Goal: Information Seeking & Learning: Learn about a topic

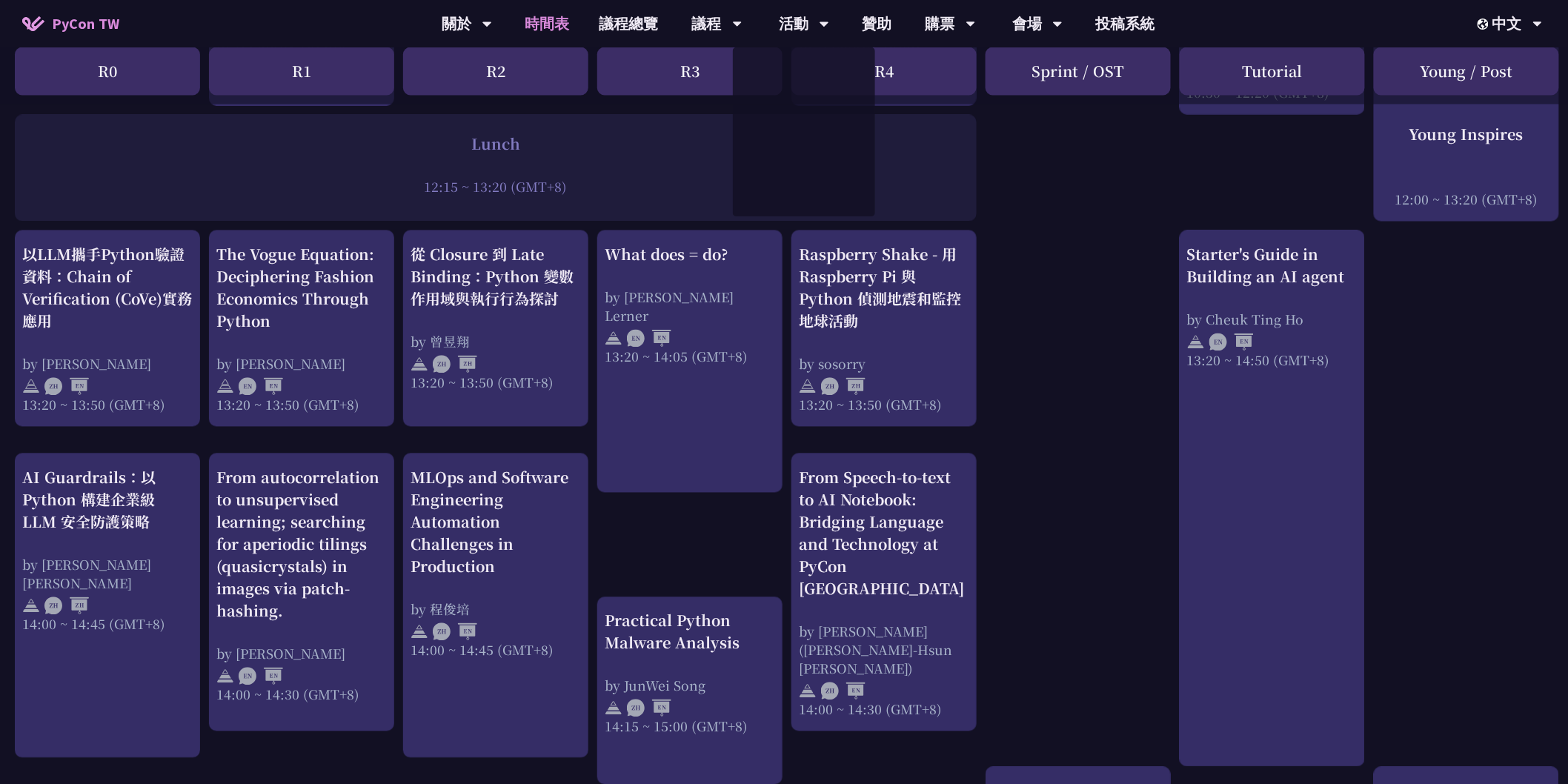
scroll to position [616, 0]
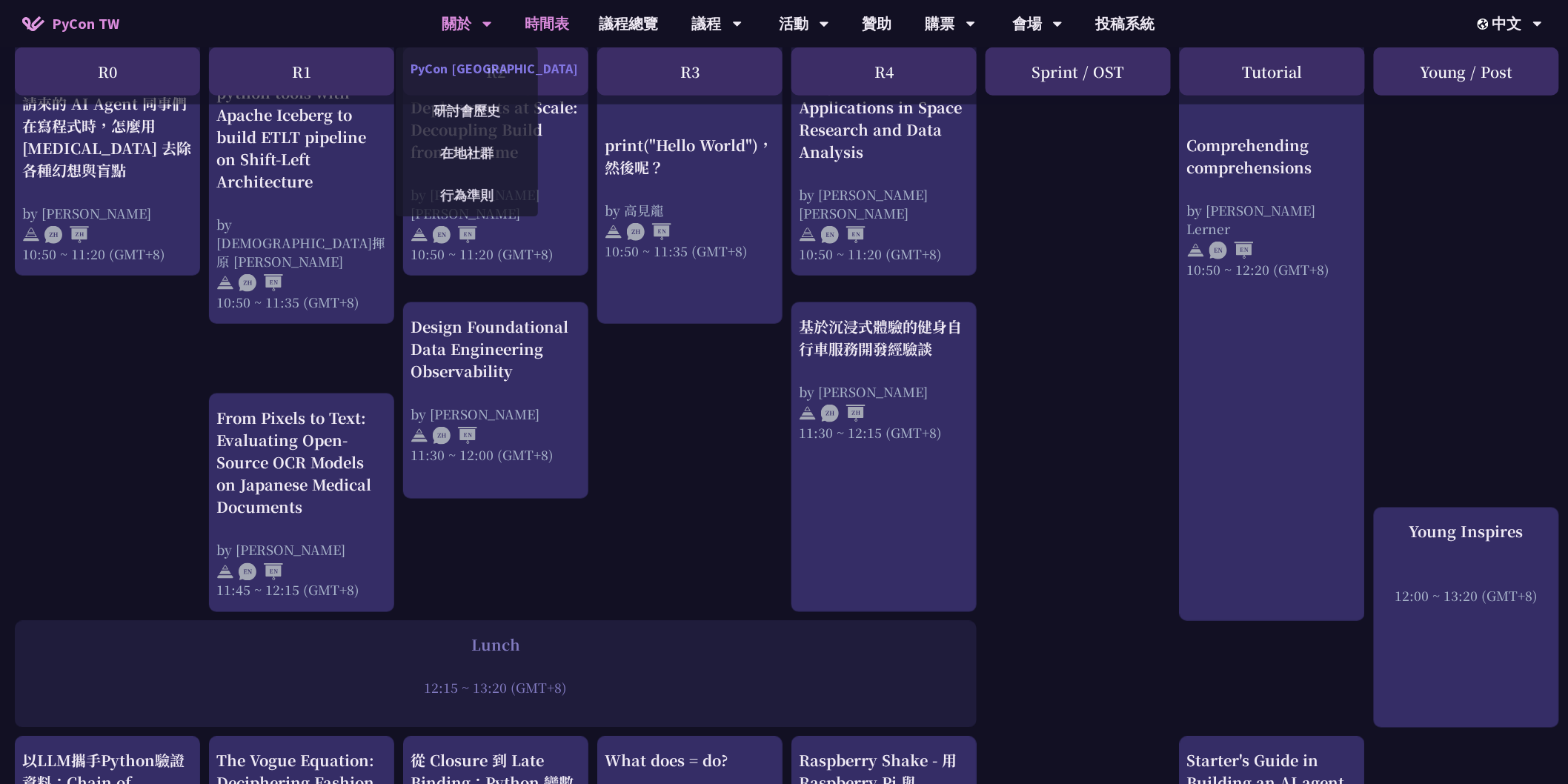
click at [456, 78] on link "PyCon [GEOGRAPHIC_DATA]" at bounding box center [467, 68] width 143 height 35
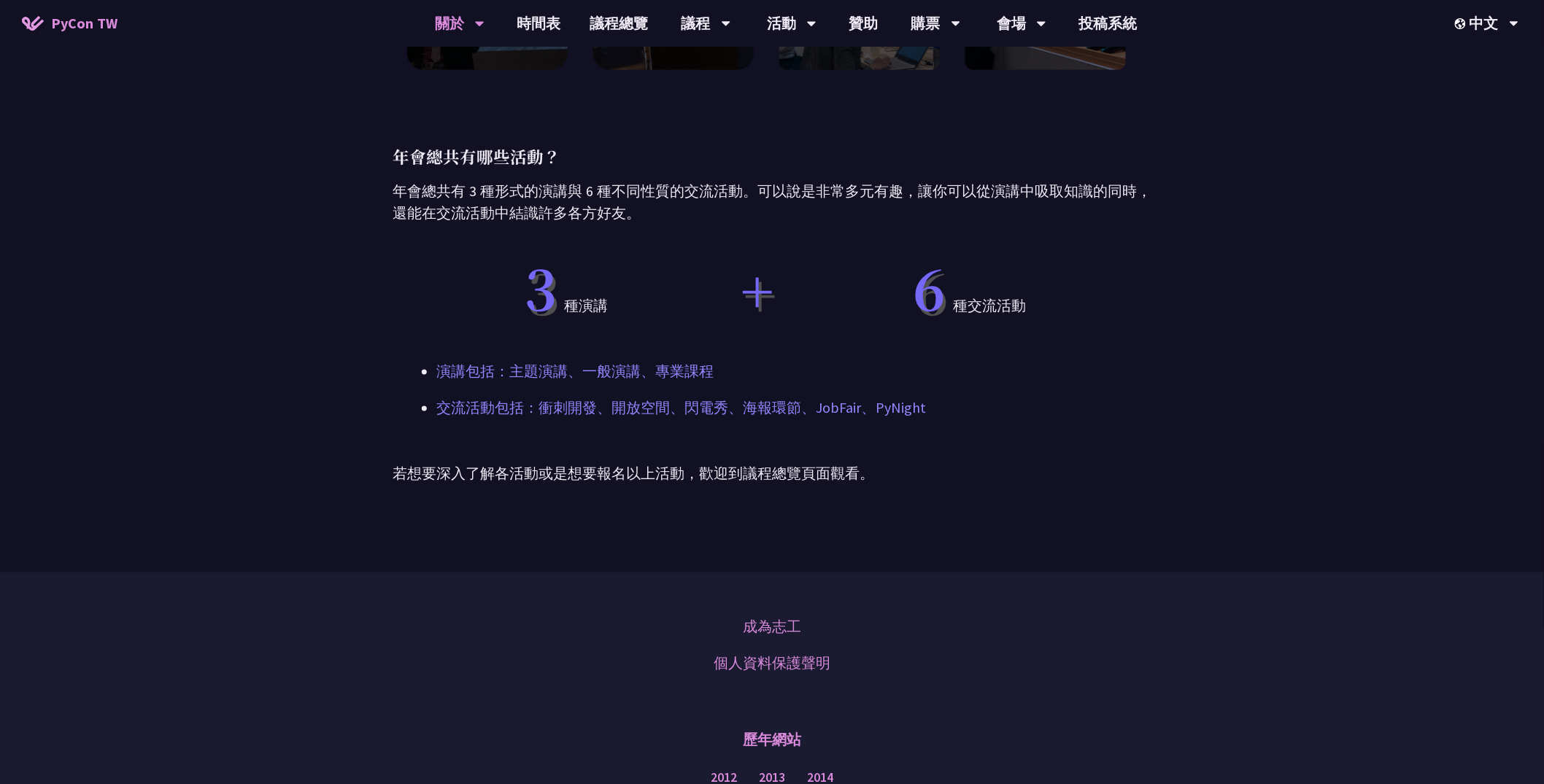
scroll to position [866, 0]
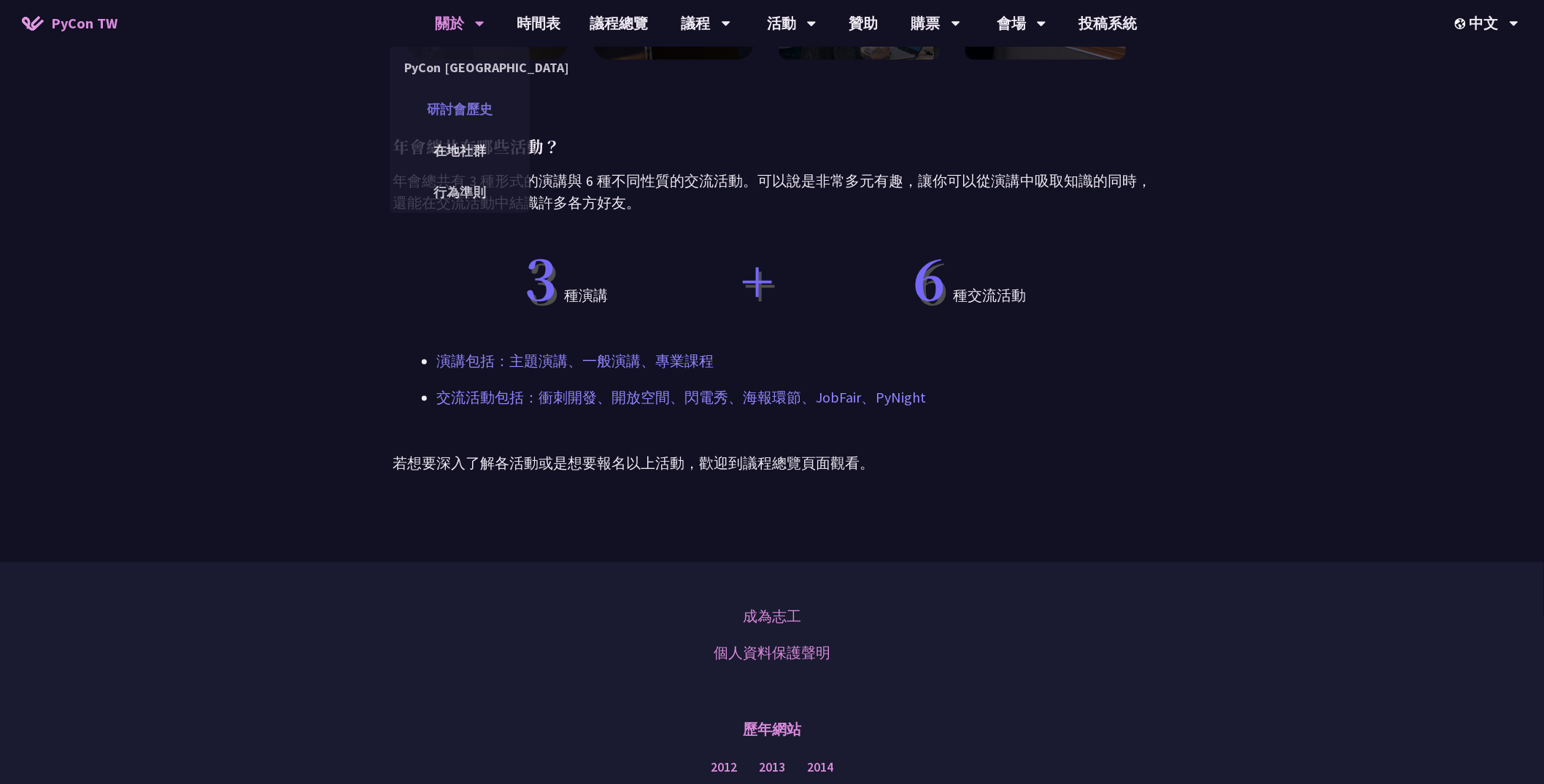
click at [453, 108] on link "研討會歷史" at bounding box center [460, 109] width 140 height 34
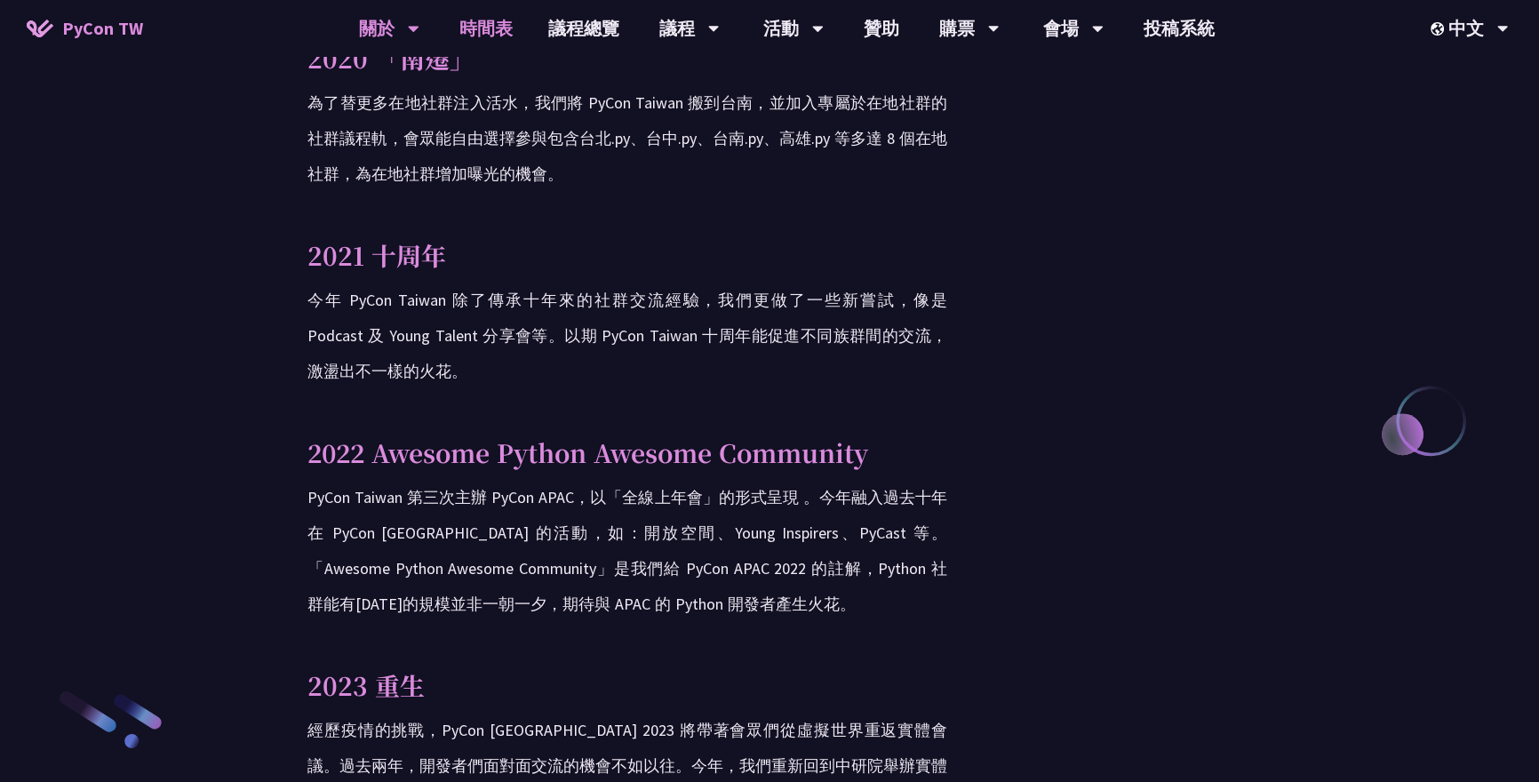
scroll to position [2242, 0]
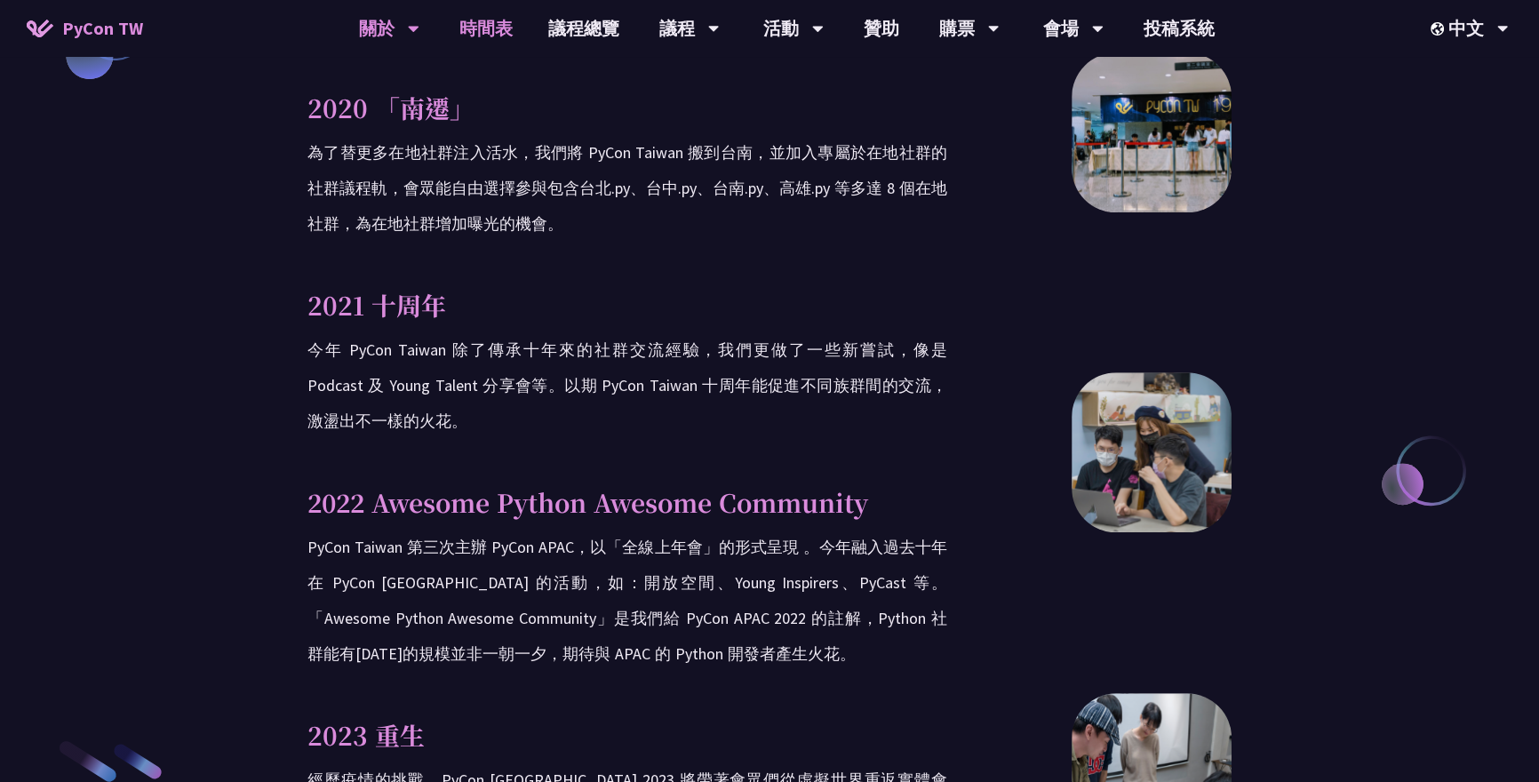
click at [506, 28] on link "時間表" at bounding box center [486, 28] width 89 height 57
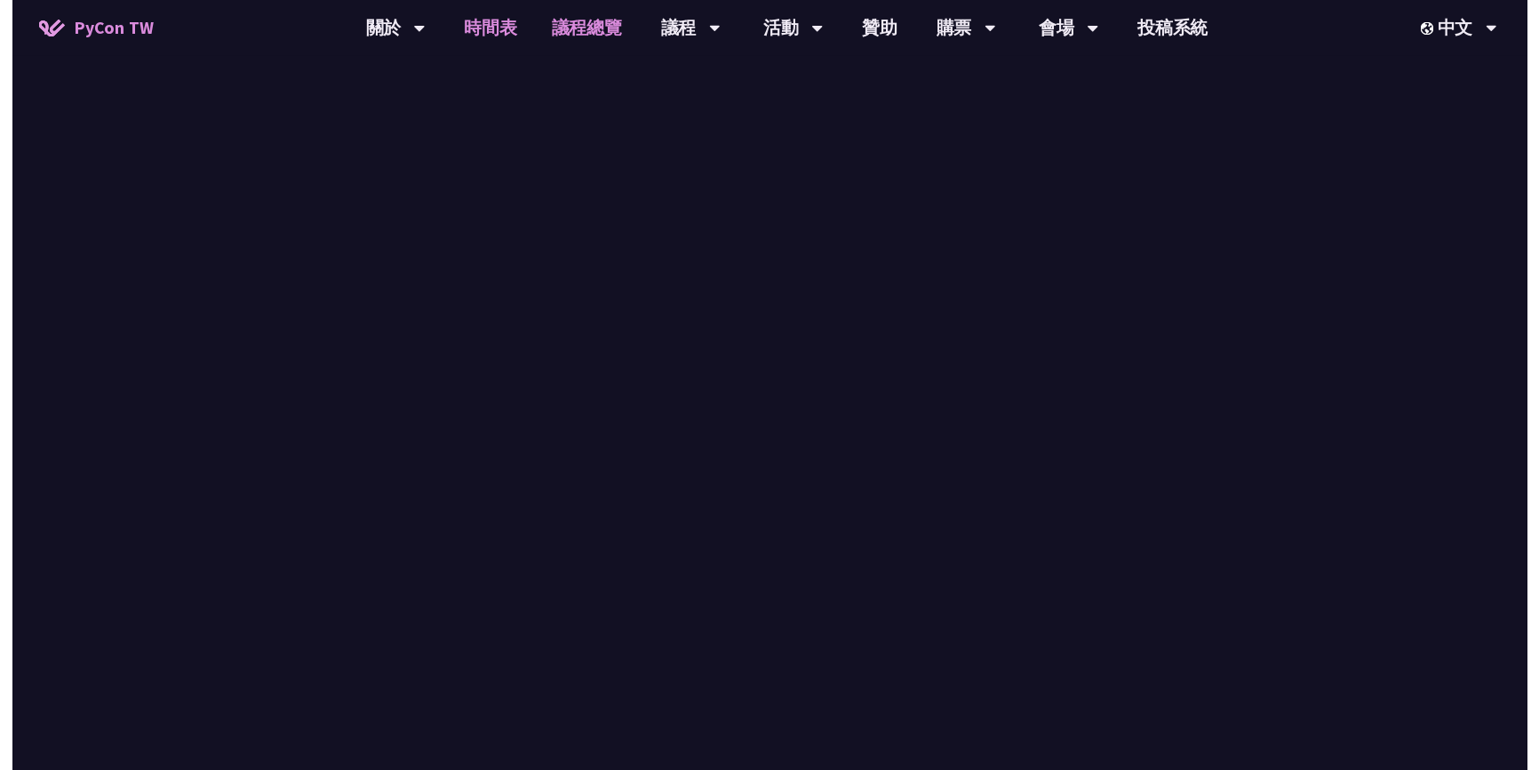
scroll to position [738, 0]
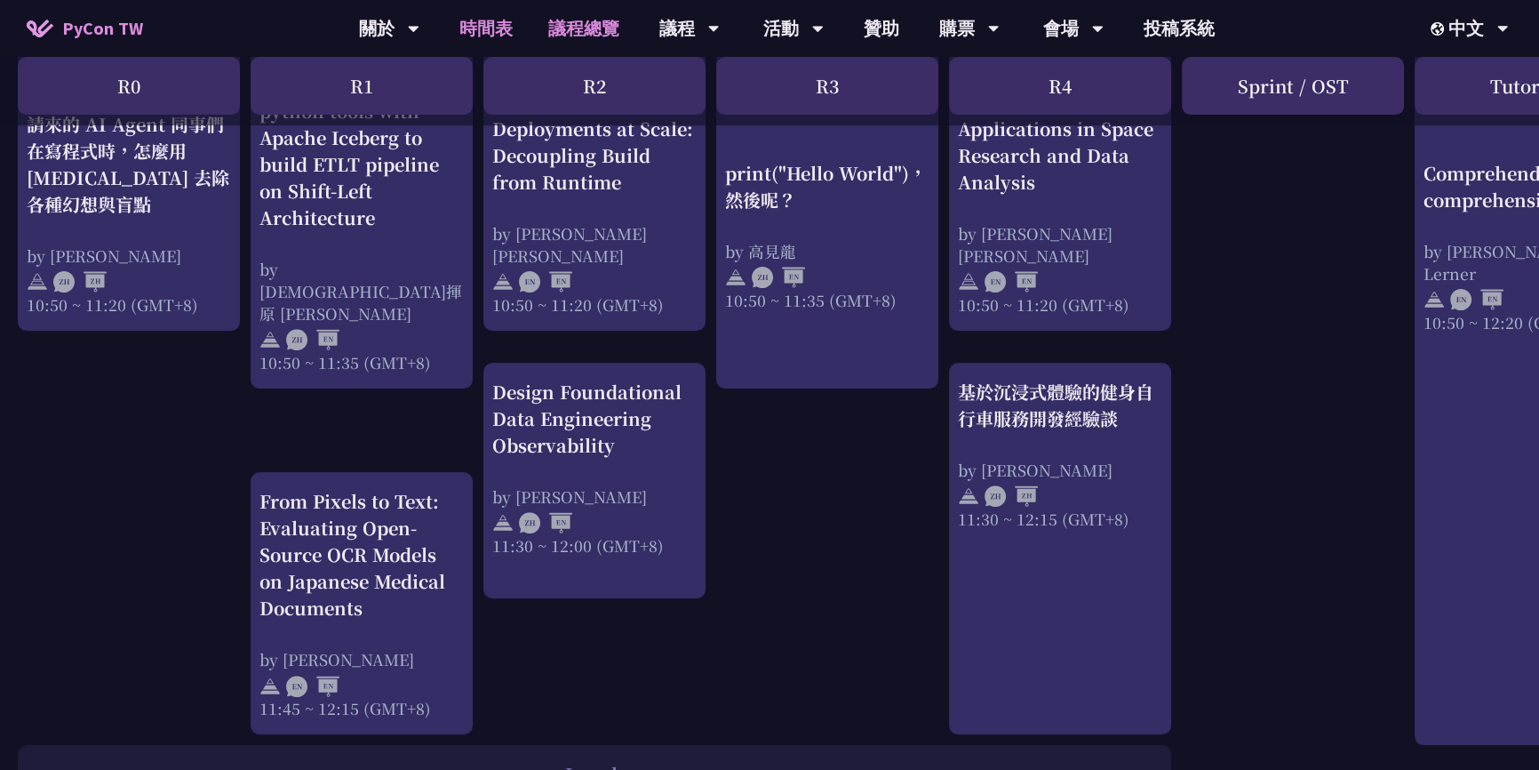
click at [604, 37] on link "議程總覽" at bounding box center [584, 28] width 107 height 57
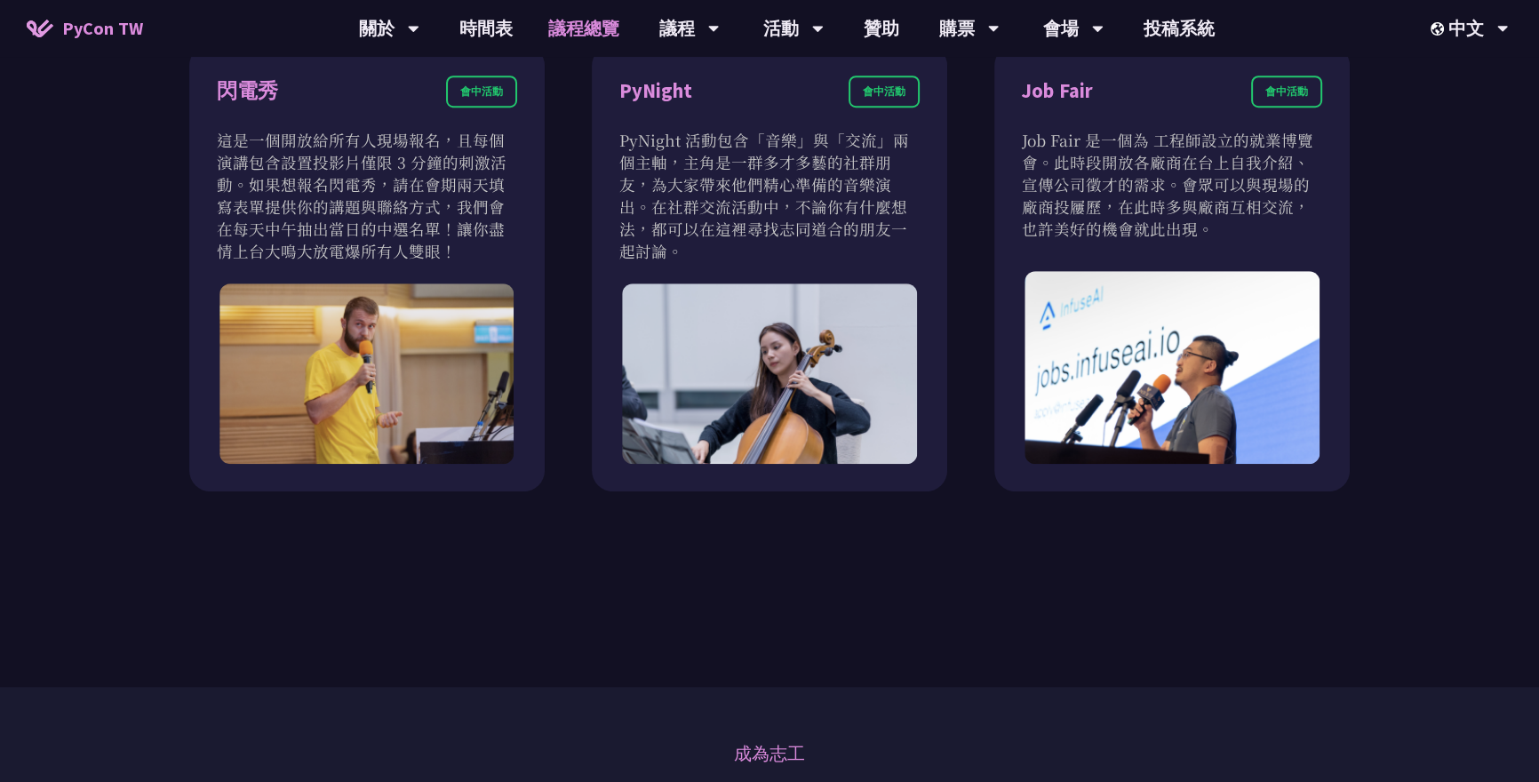
scroll to position [1600, 0]
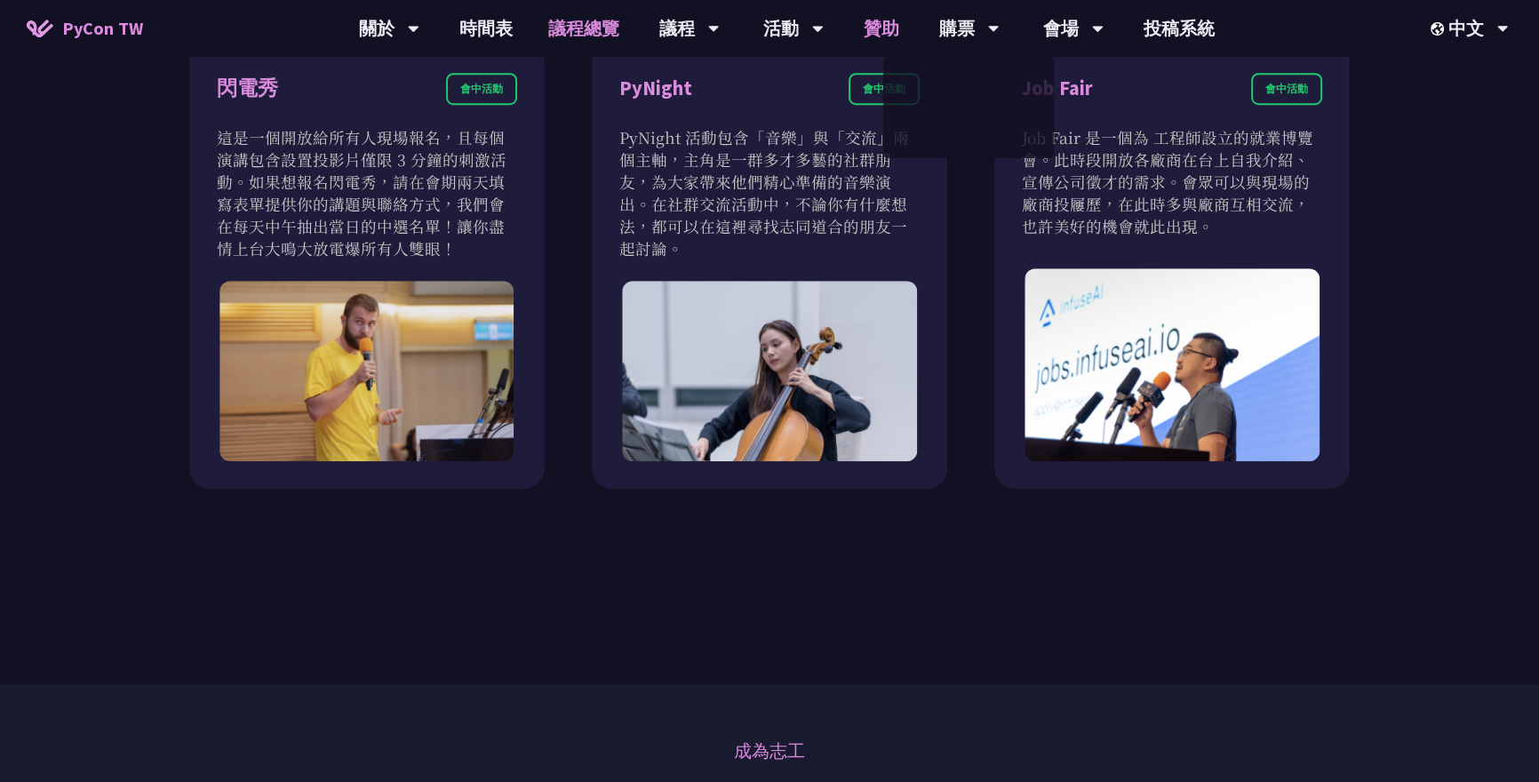
click at [896, 36] on link "贊助" at bounding box center [881, 28] width 71 height 57
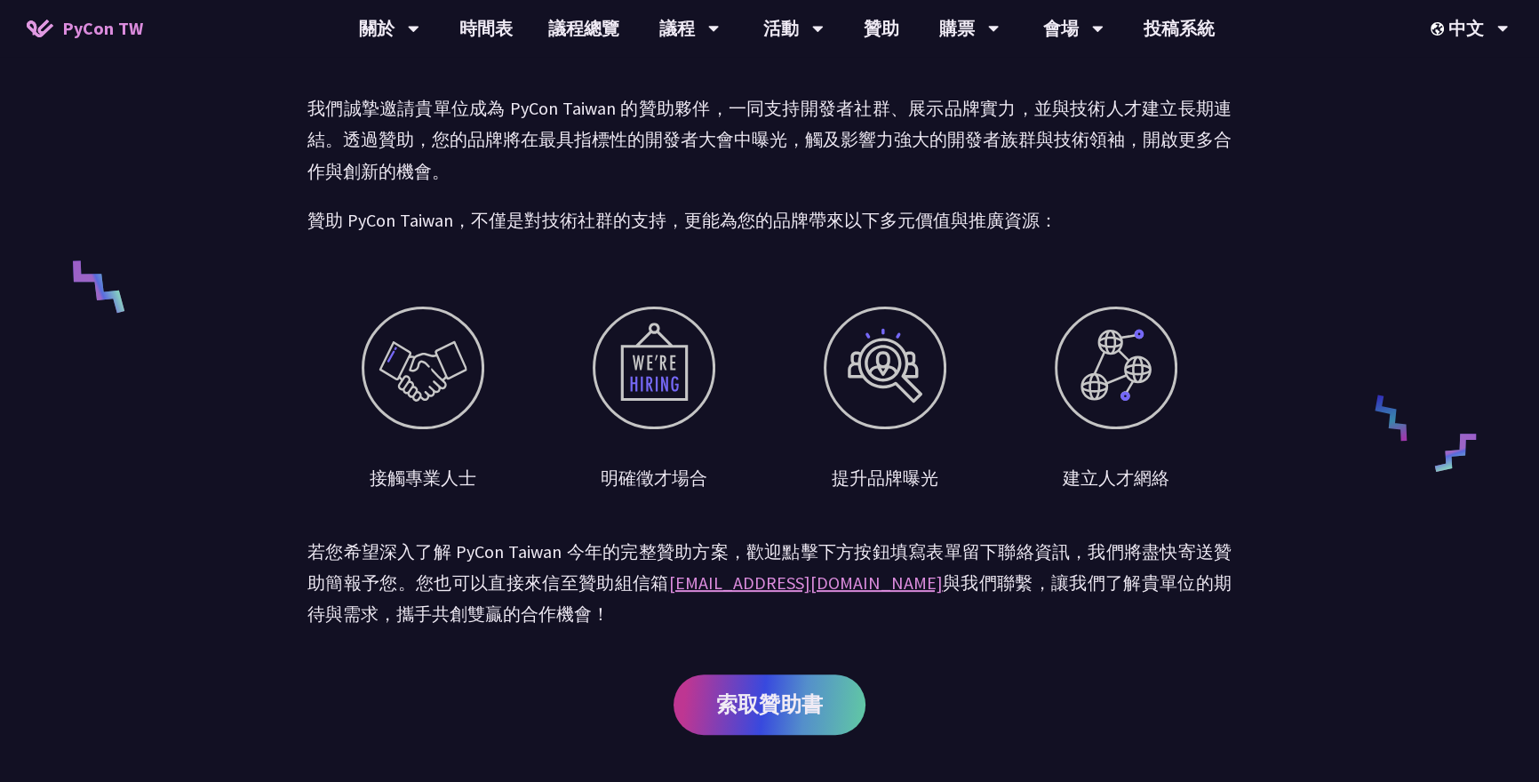
scroll to position [567, 0]
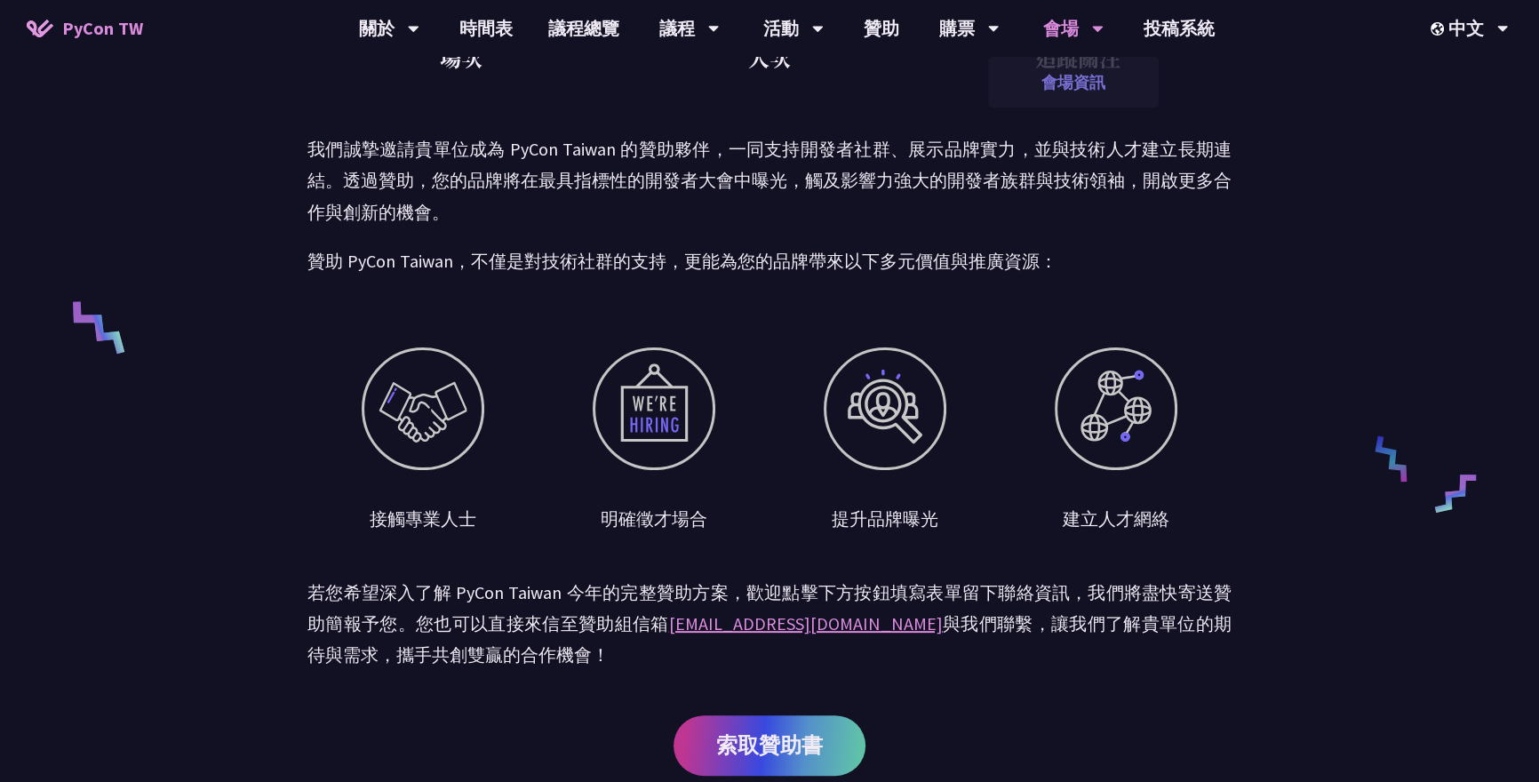
click at [1074, 78] on link "會場資訊" at bounding box center [1073, 82] width 171 height 42
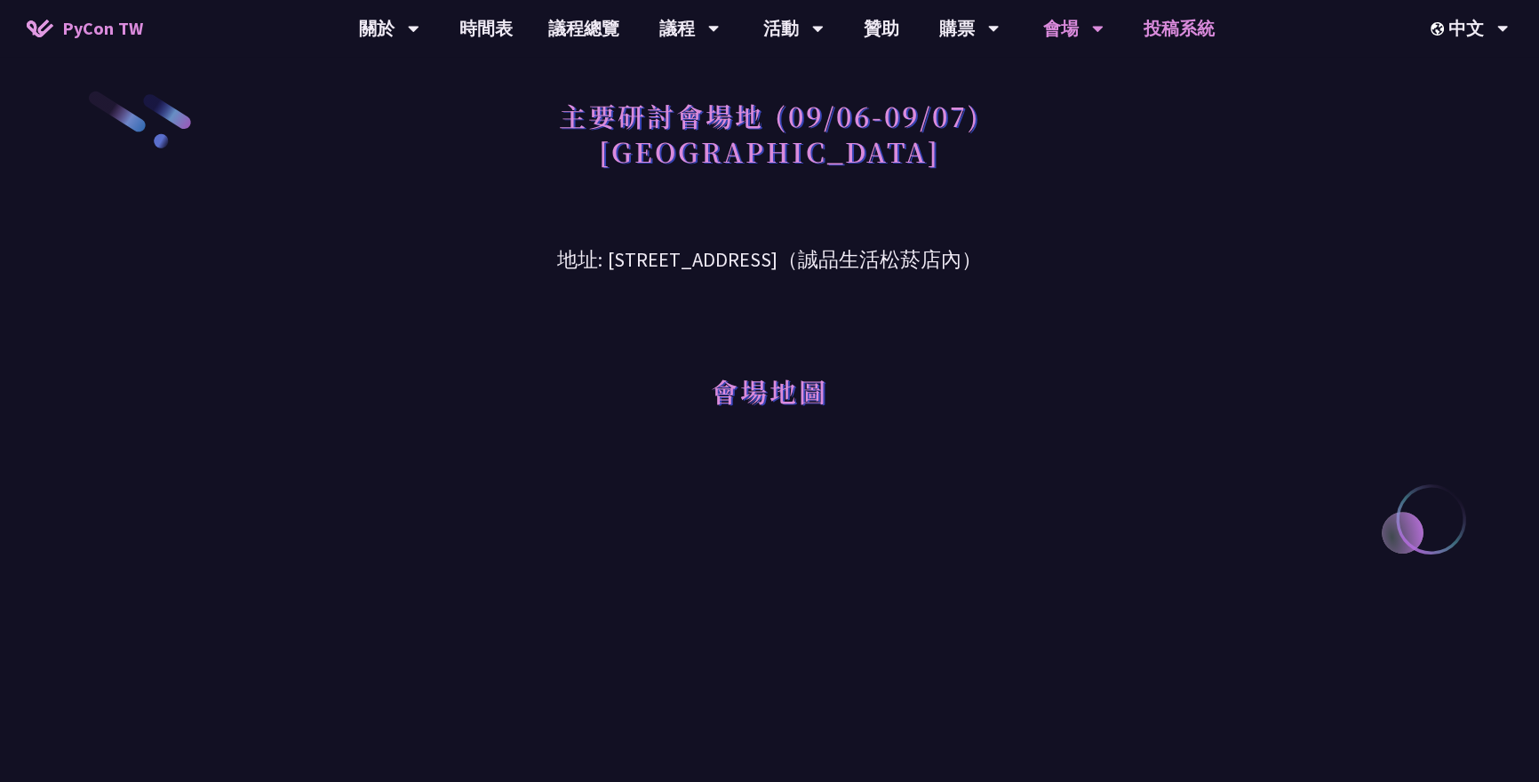
click at [1183, 45] on link "投稿系統" at bounding box center [1179, 28] width 107 height 57
click at [477, 35] on link "時間表" at bounding box center [486, 28] width 89 height 57
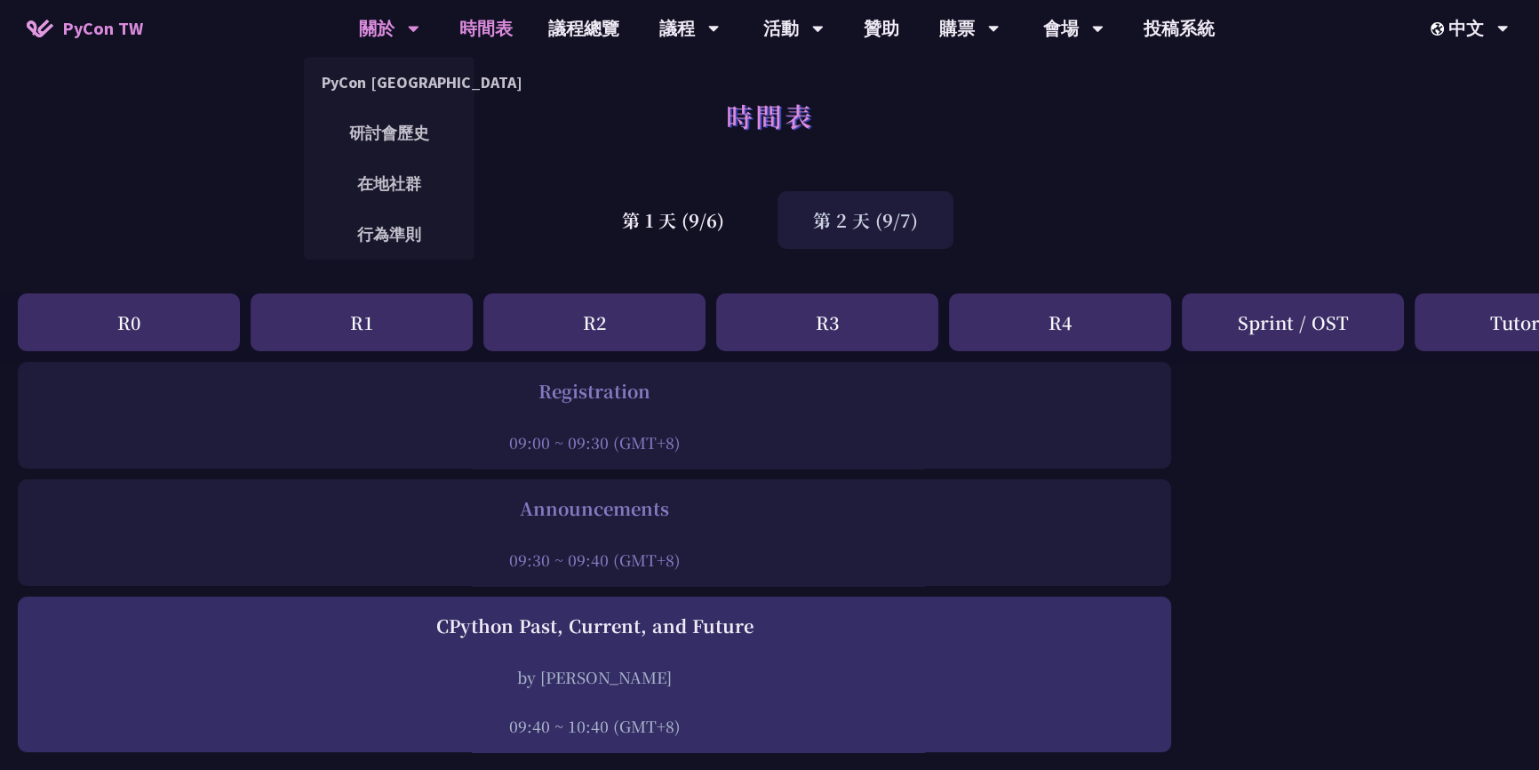
click at [379, 25] on div "關於" at bounding box center [389, 28] width 60 height 57
click at [379, 73] on link "PyCon [GEOGRAPHIC_DATA]" at bounding box center [389, 82] width 171 height 42
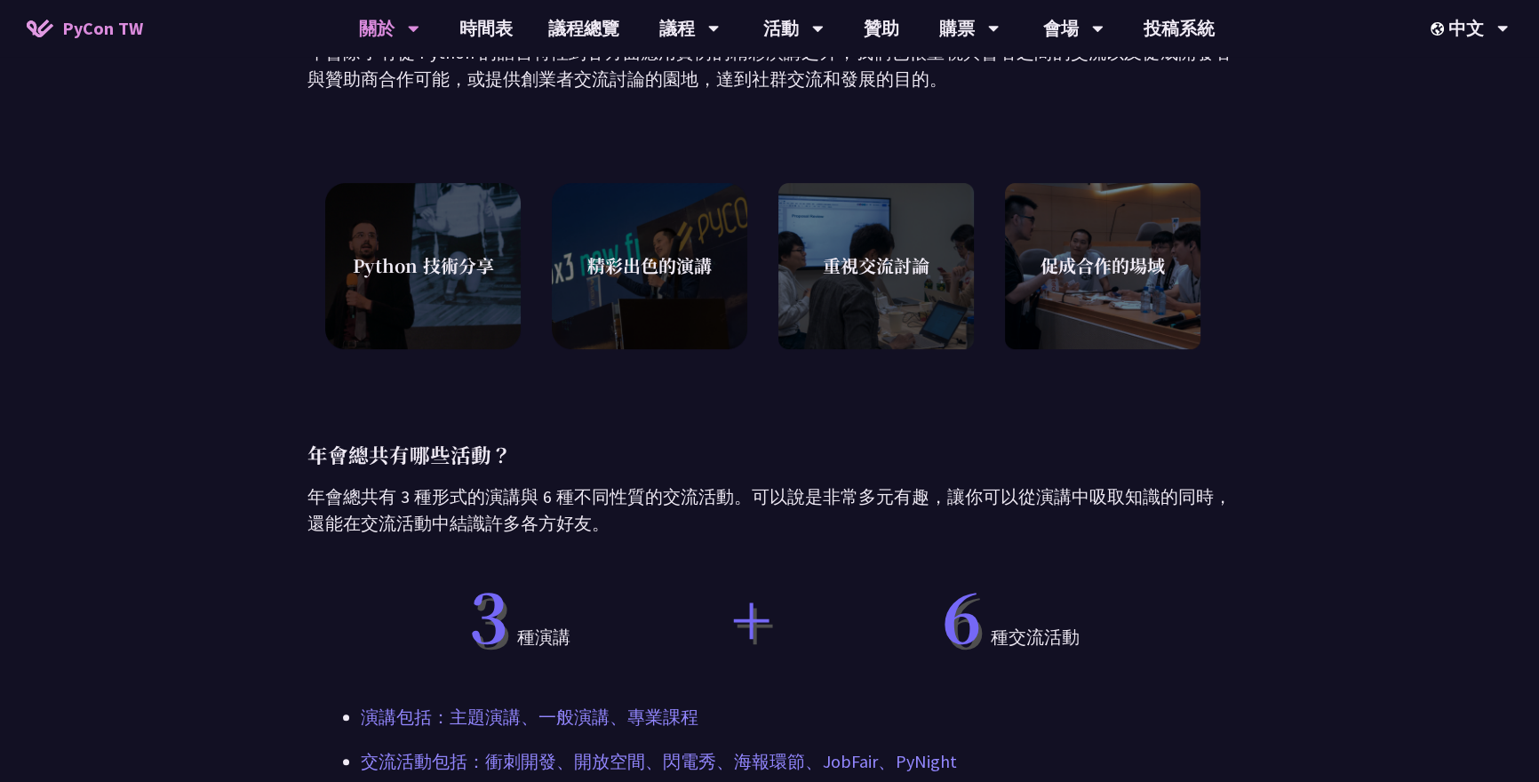
scroll to position [465, 0]
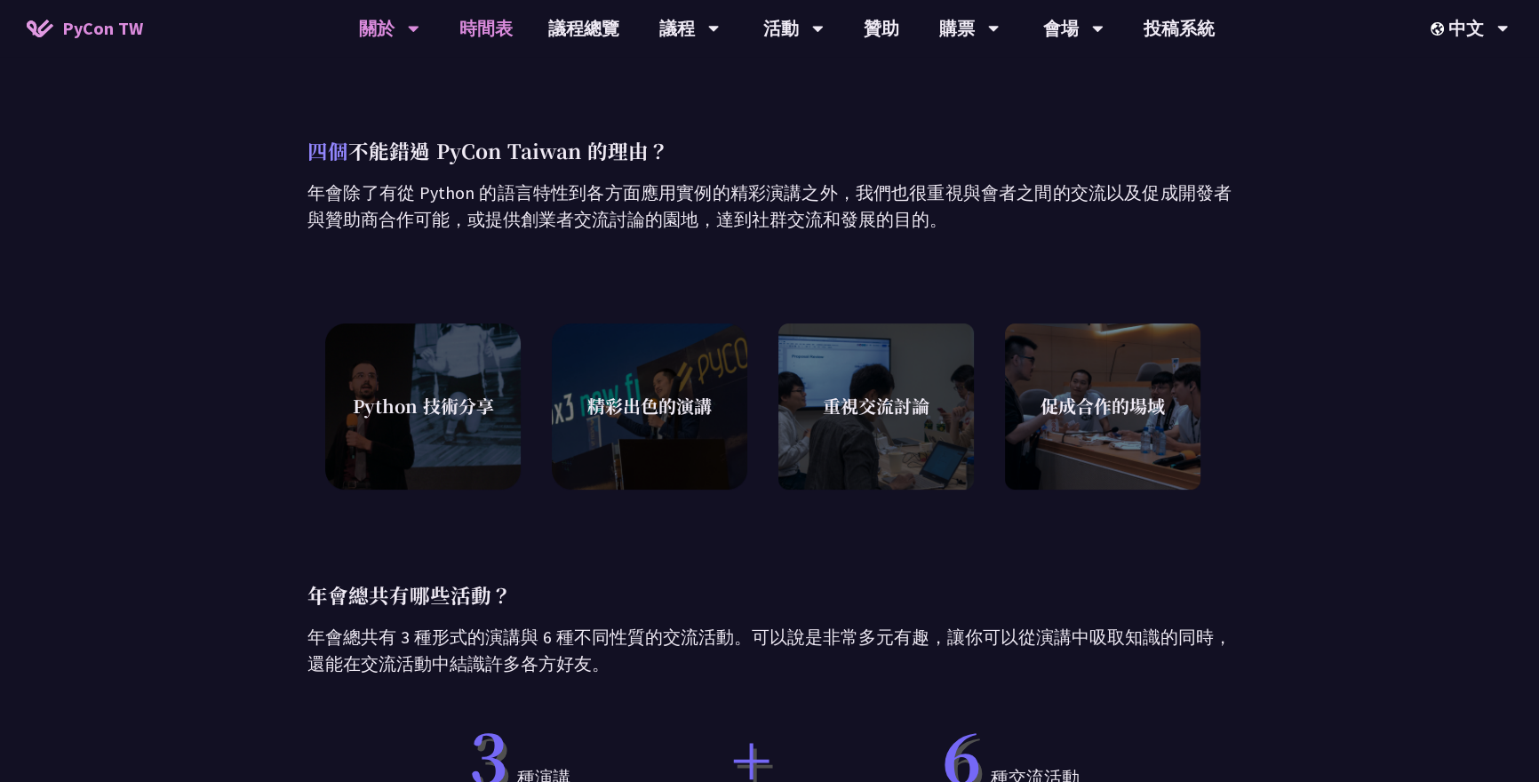
click at [468, 22] on link "時間表" at bounding box center [486, 28] width 89 height 57
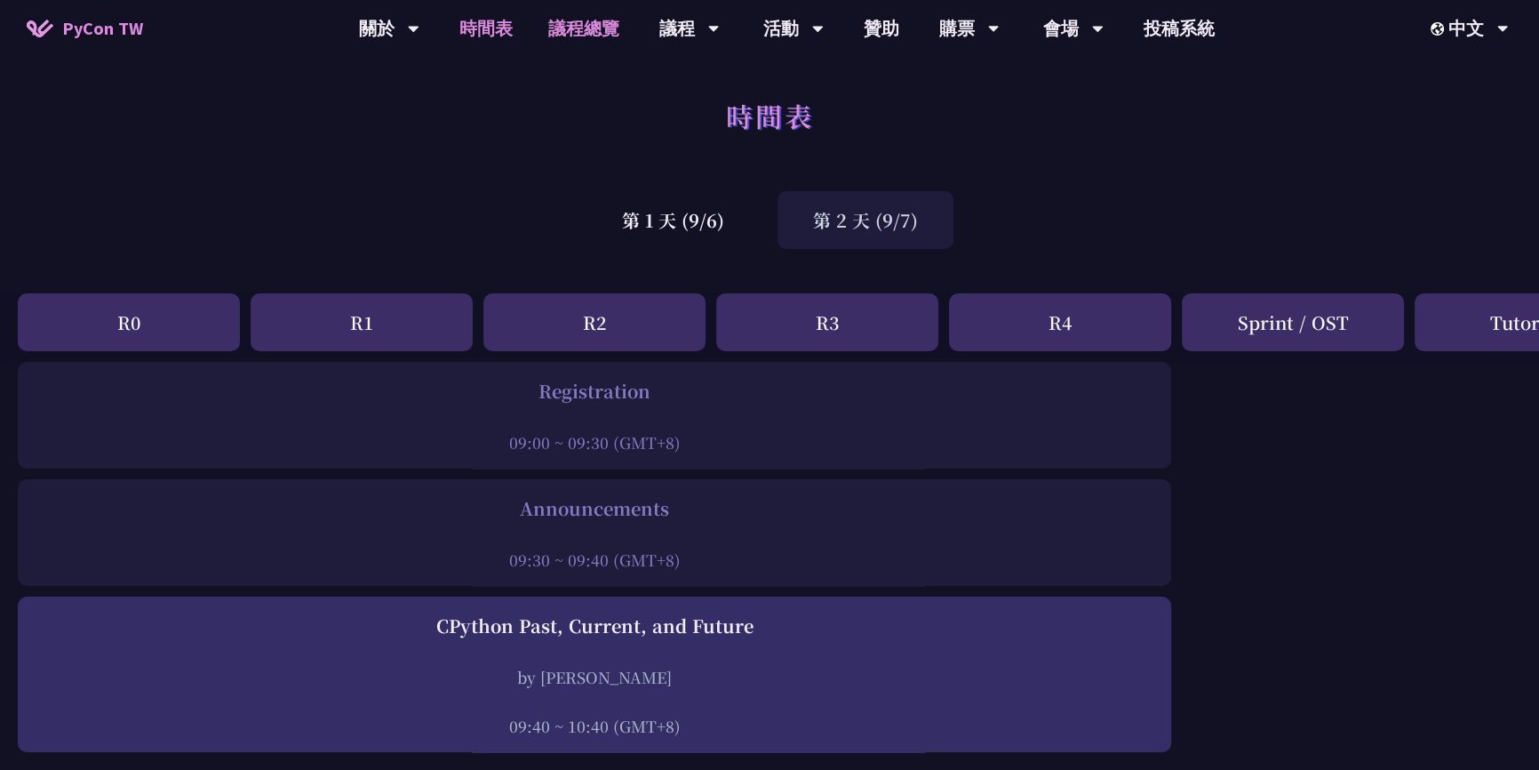
click at [571, 32] on link "議程總覽" at bounding box center [584, 28] width 107 height 57
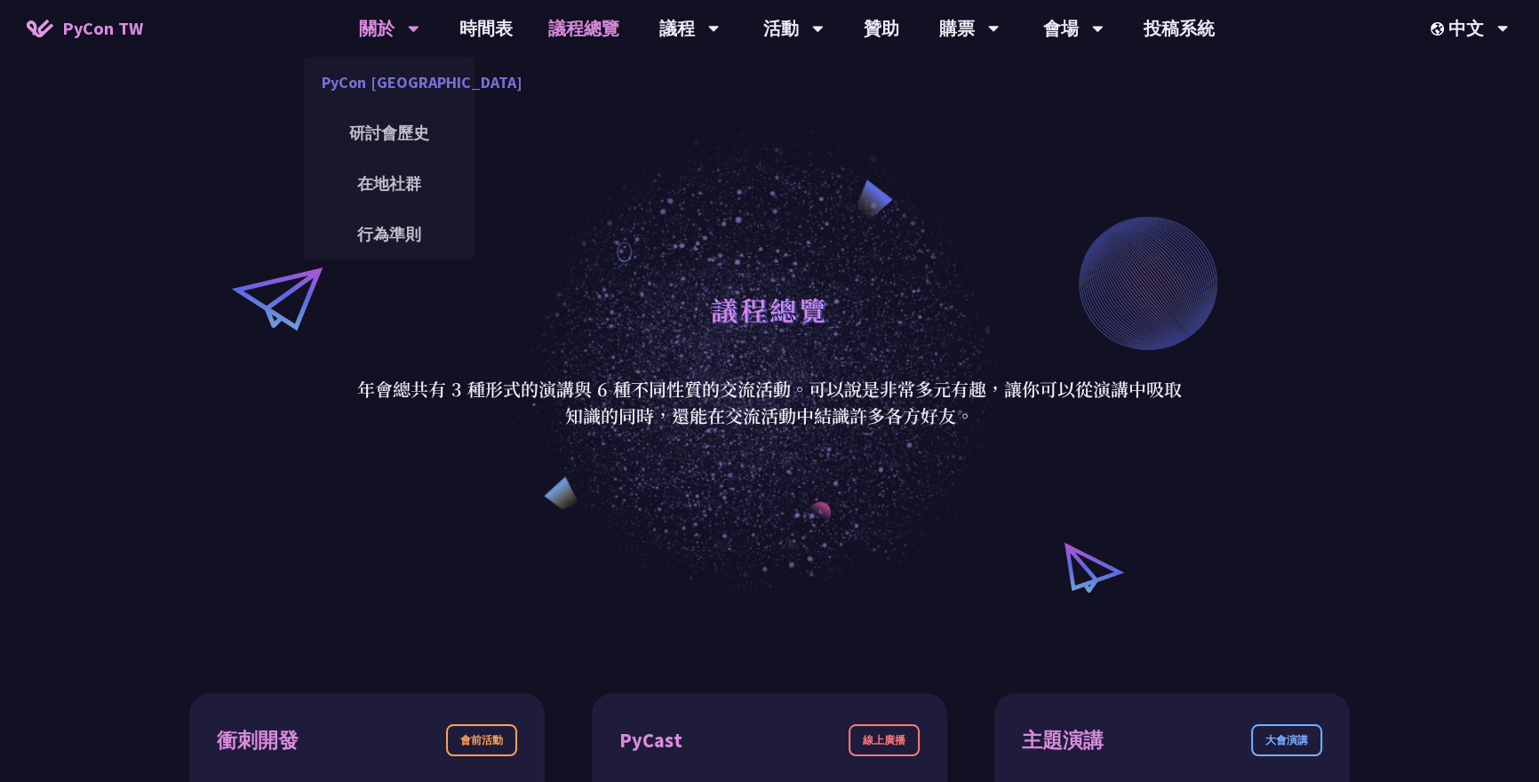
click at [397, 87] on link "PyCon [GEOGRAPHIC_DATA]" at bounding box center [389, 82] width 171 height 42
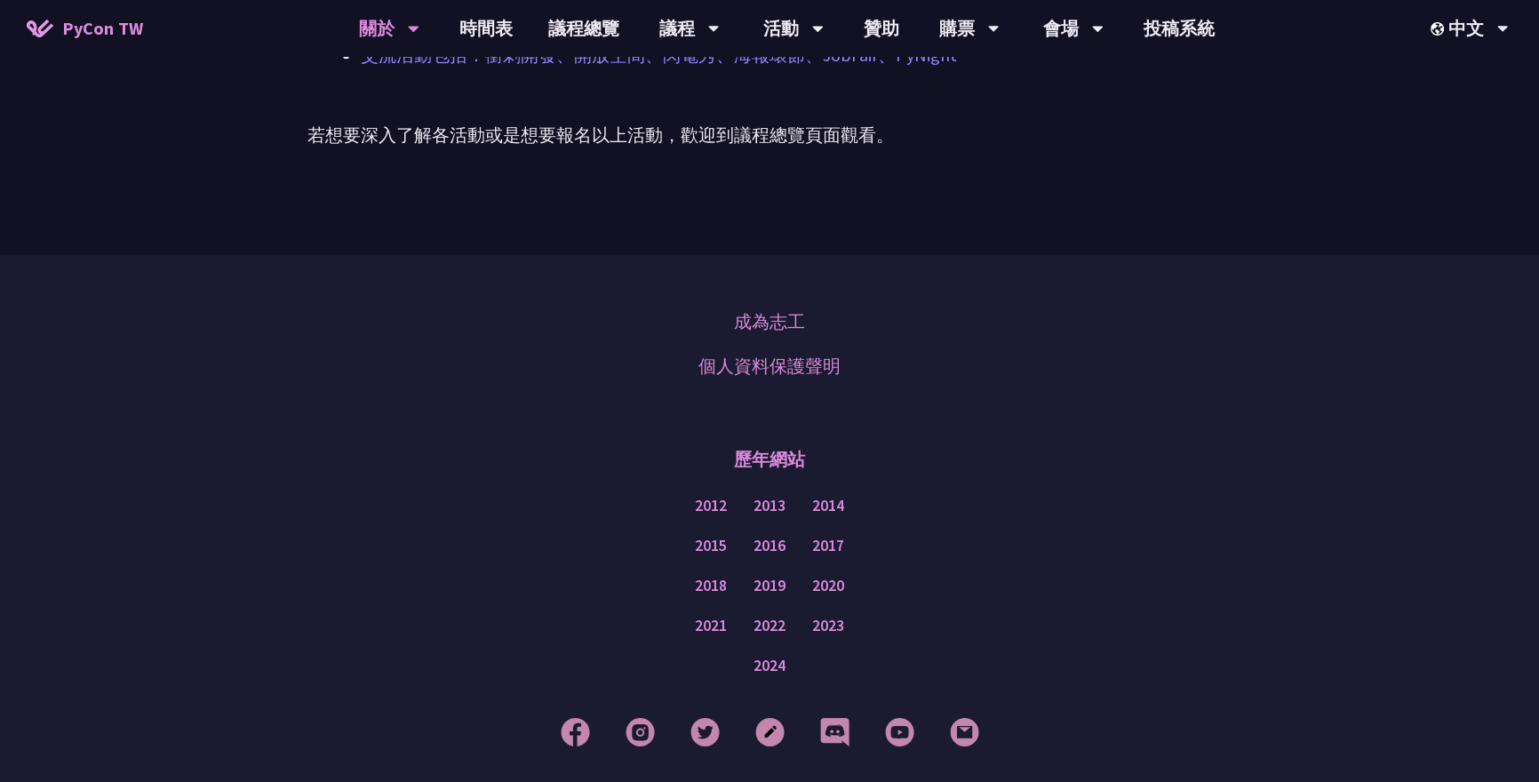
scroll to position [1400, 0]
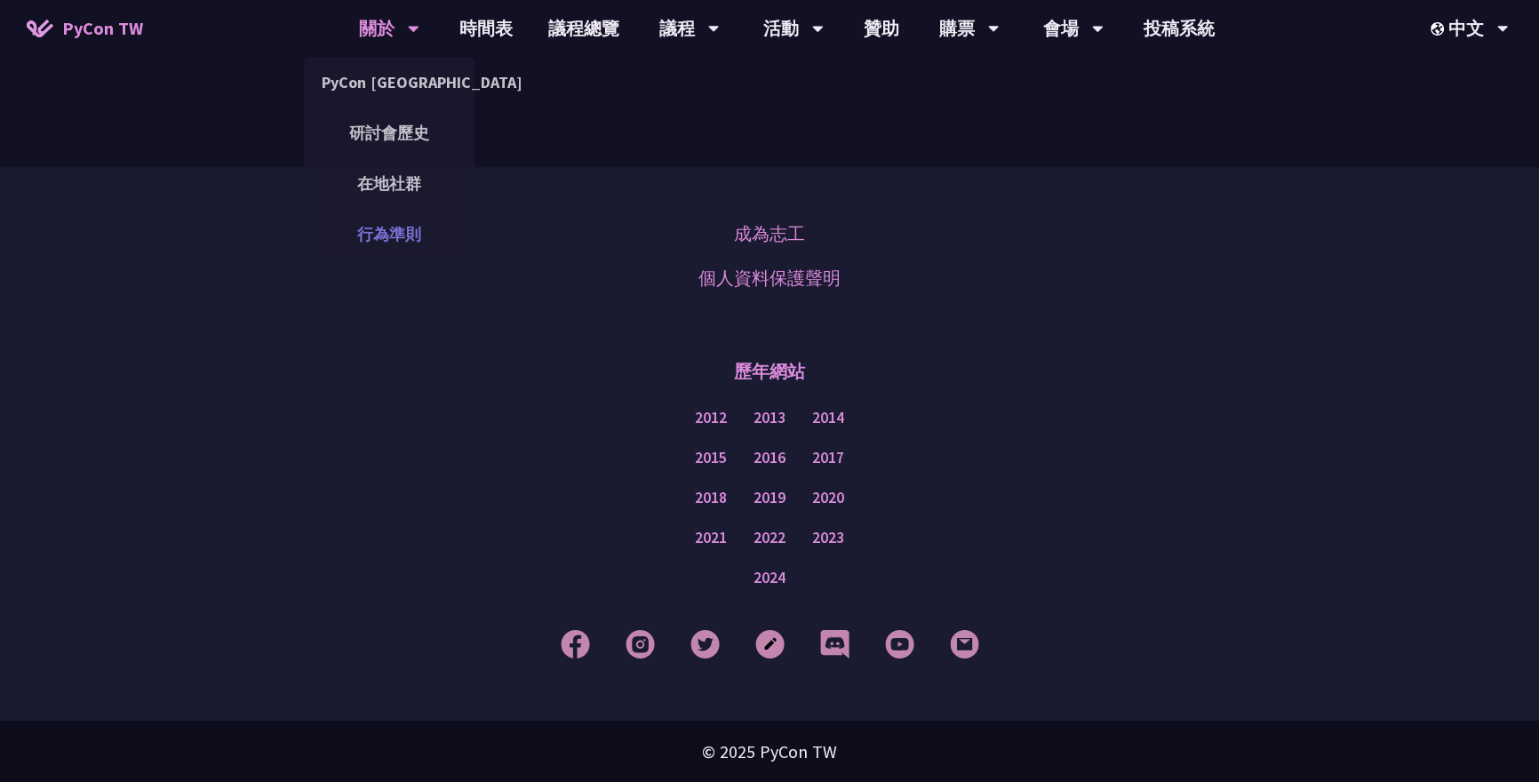
click at [402, 242] on link "行為準則" at bounding box center [389, 234] width 171 height 42
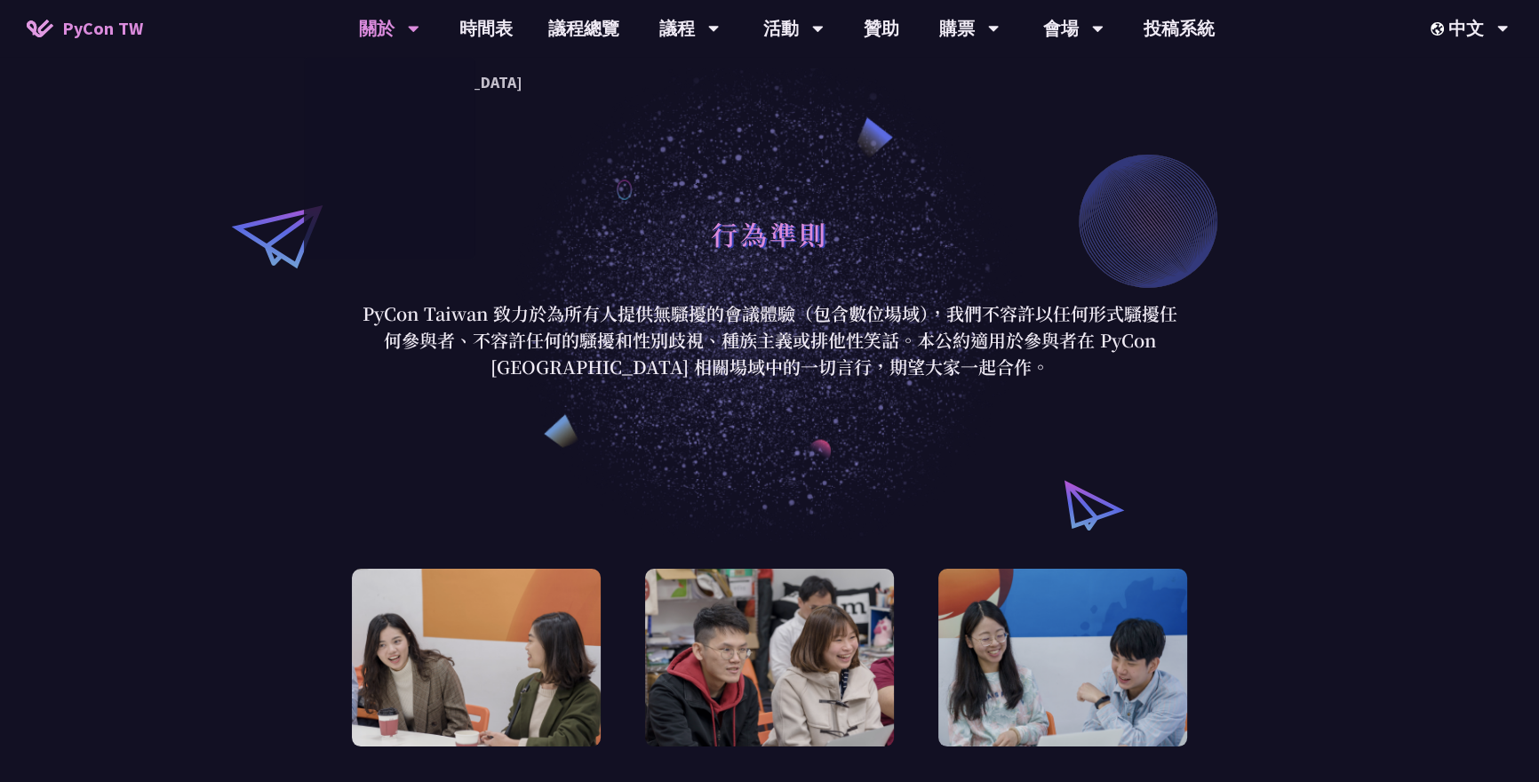
click at [404, 180] on div at bounding box center [389, 158] width 171 height 203
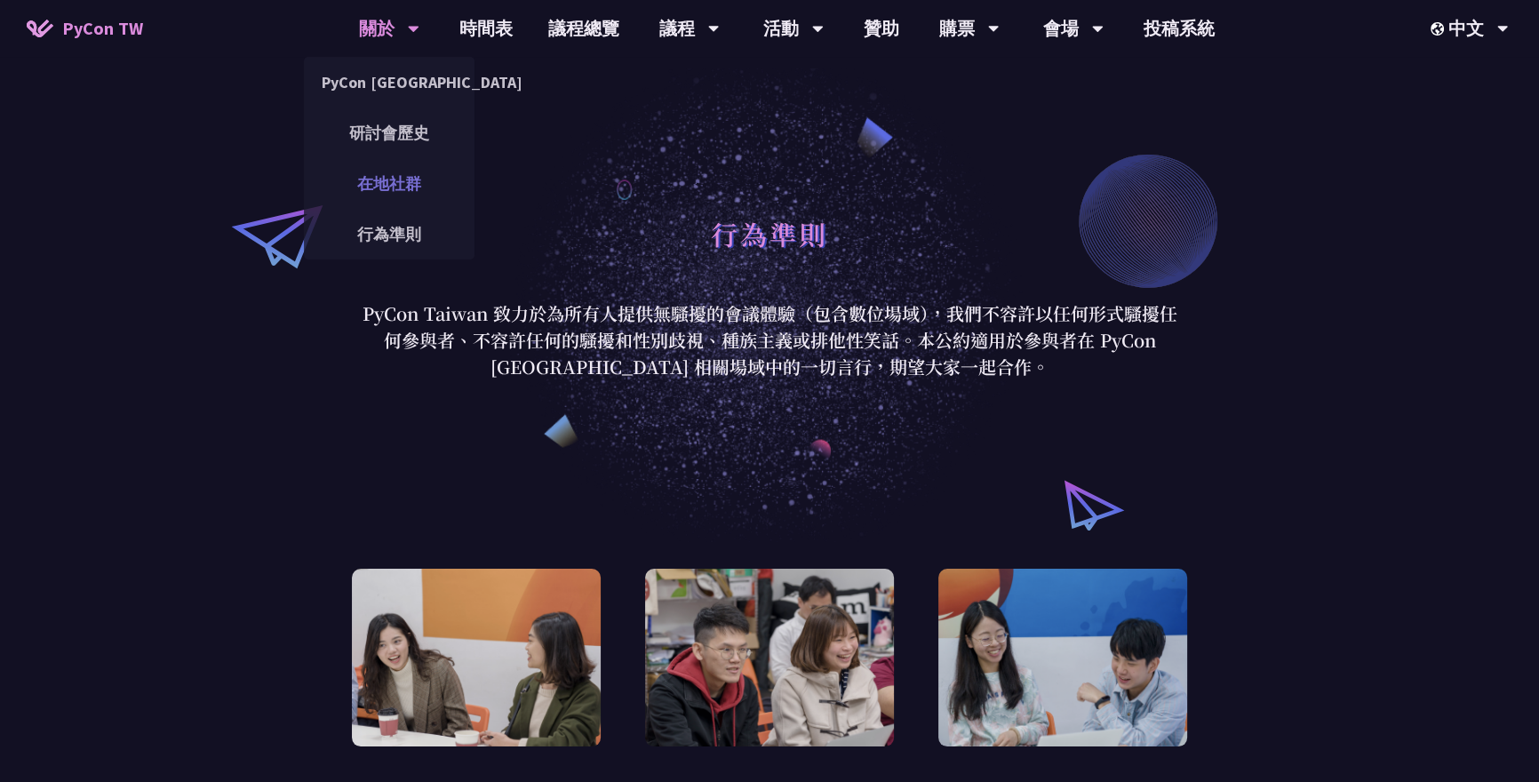
click at [380, 175] on link "在地社群" at bounding box center [389, 184] width 171 height 42
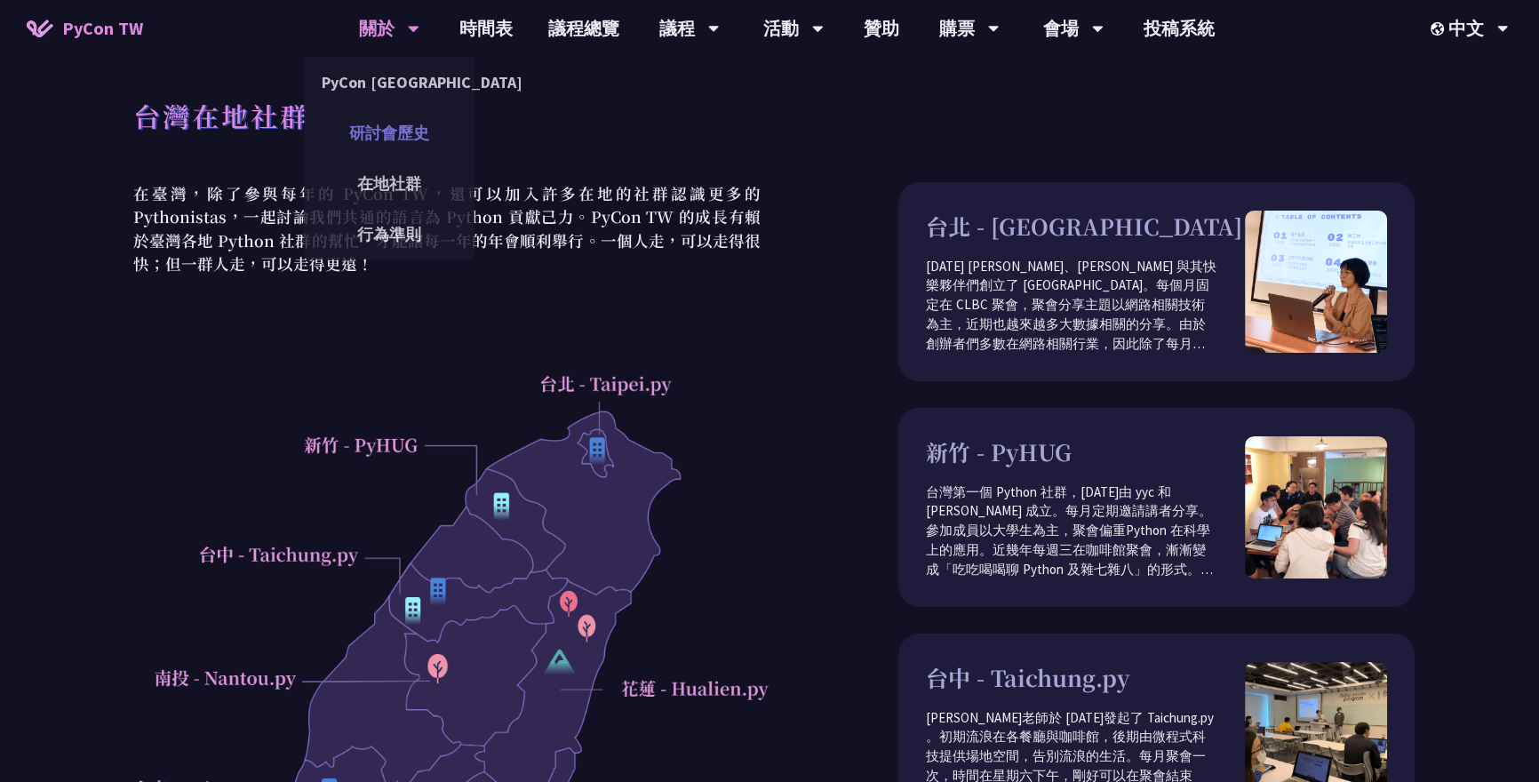
click at [380, 130] on link "研討會歷史" at bounding box center [389, 133] width 171 height 42
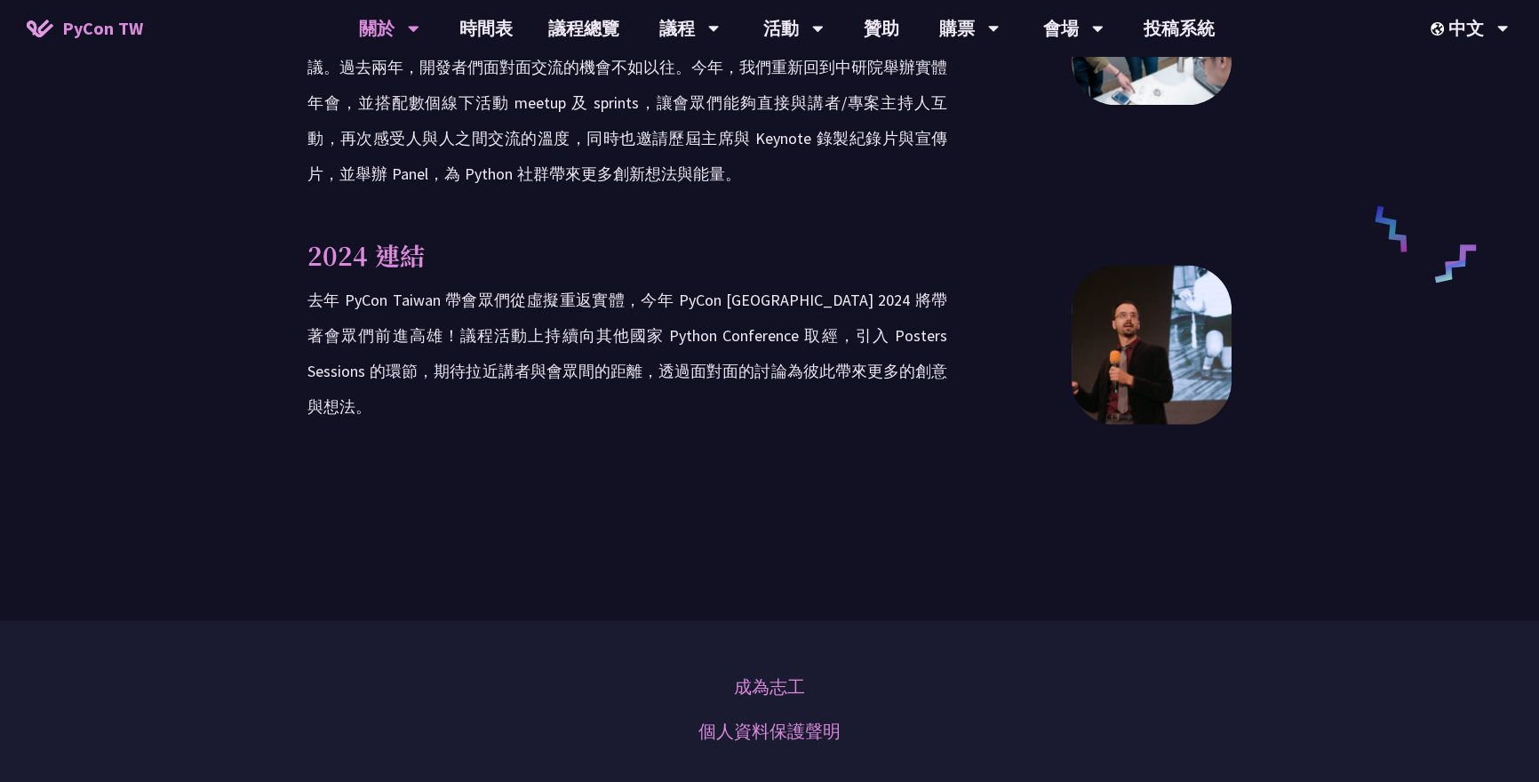
scroll to position [3213, 0]
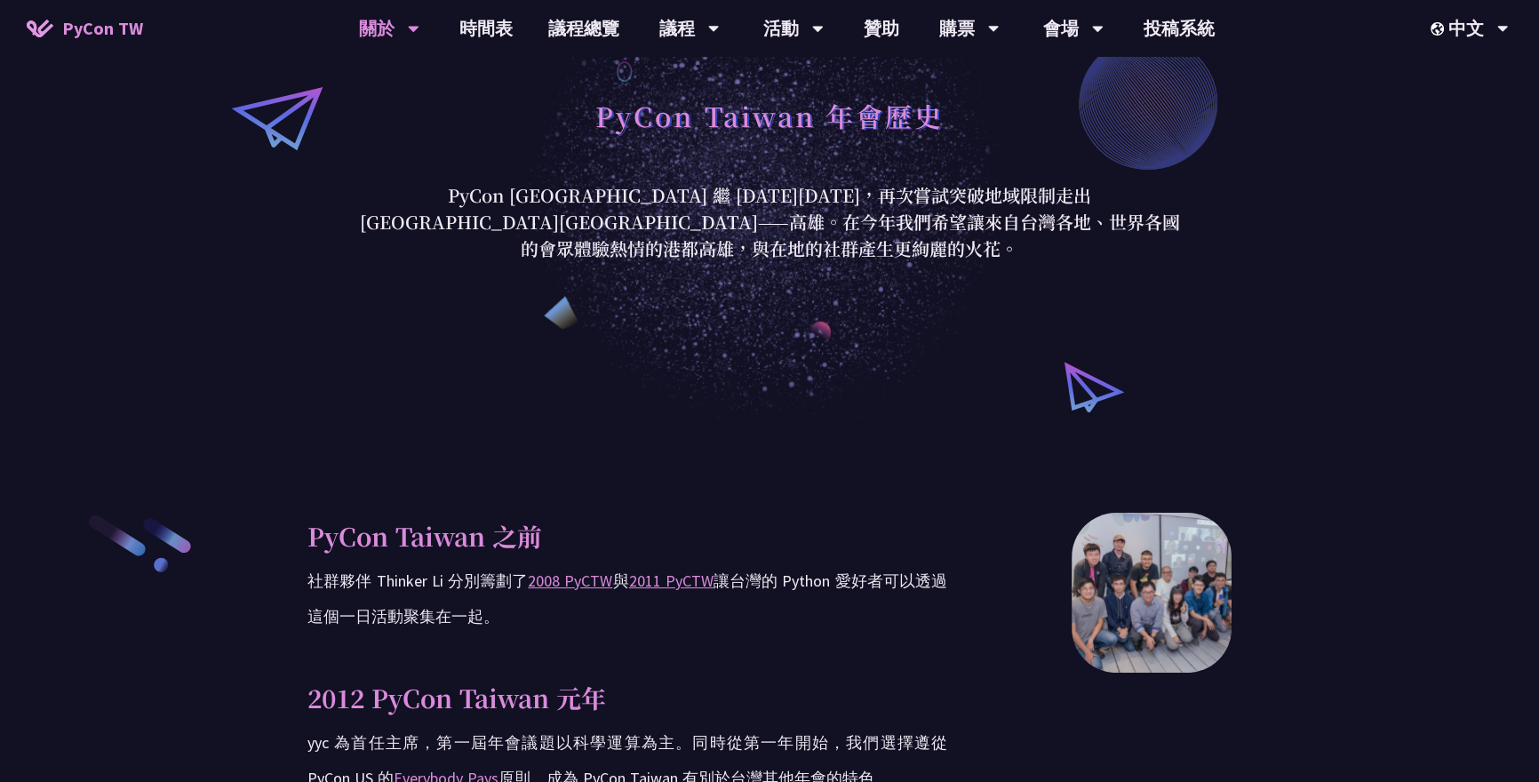
scroll to position [186, 0]
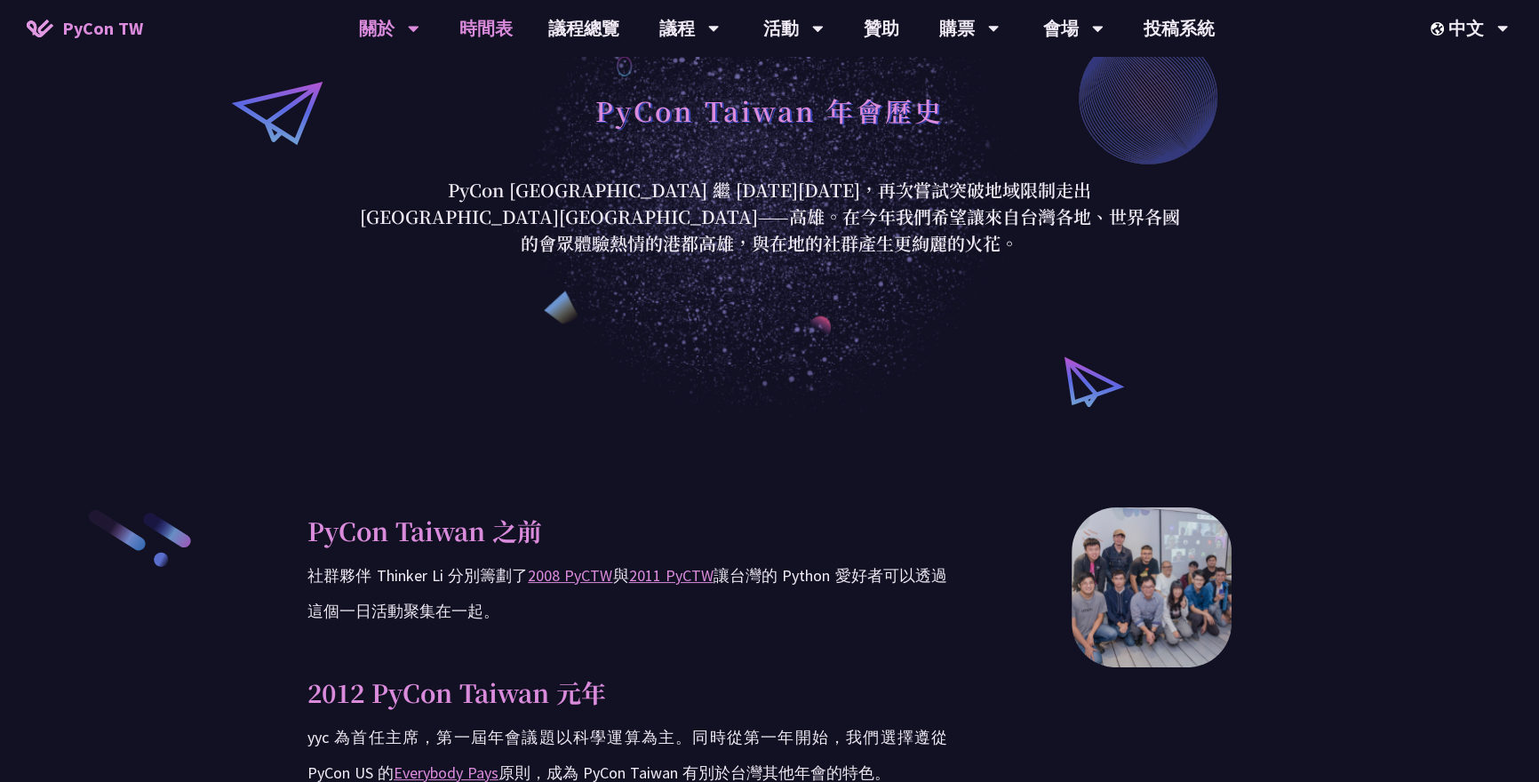
click at [487, 29] on link "時間表" at bounding box center [486, 28] width 89 height 57
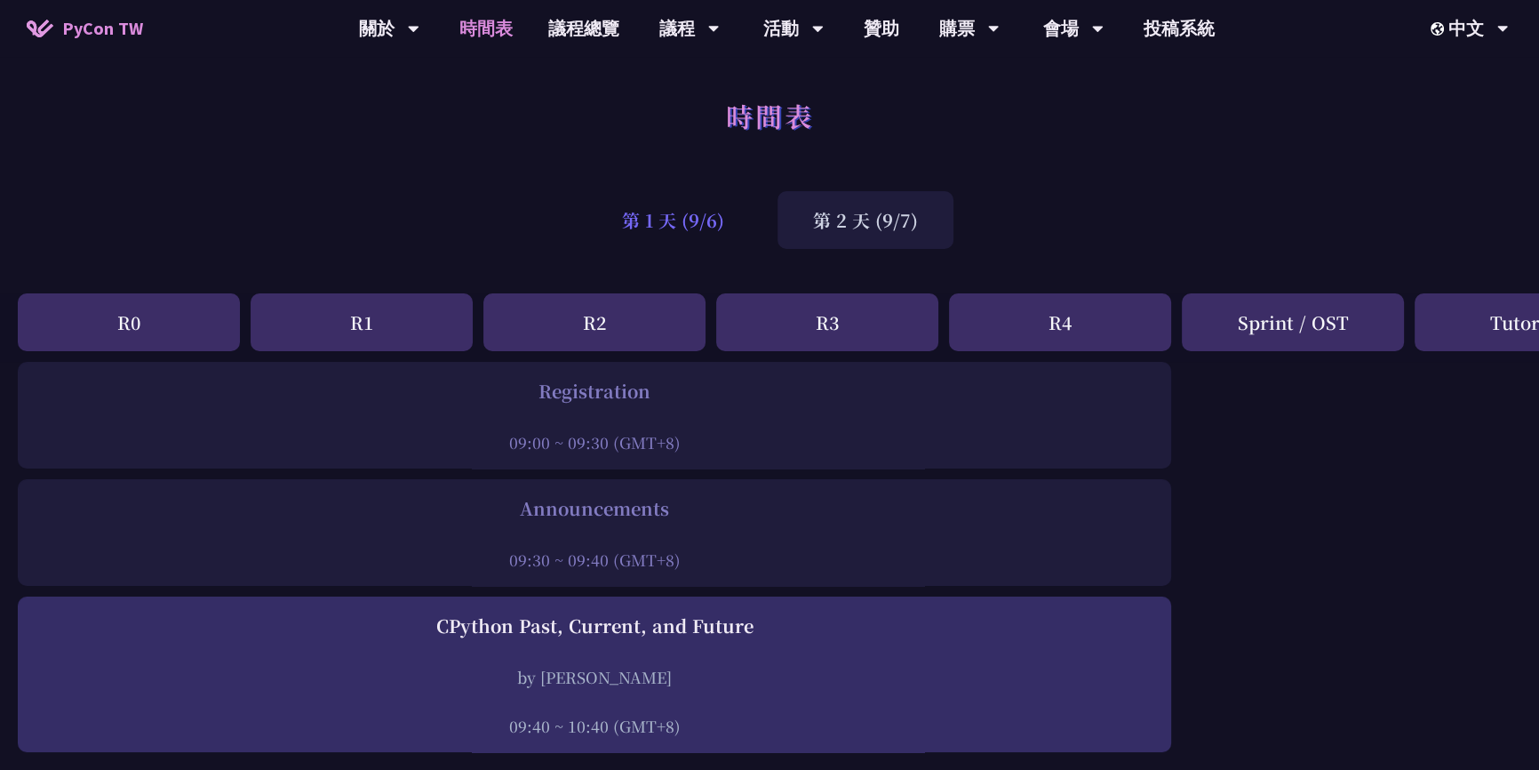
click at [650, 241] on div "第 1 天 (9/6)" at bounding box center [673, 220] width 173 height 58
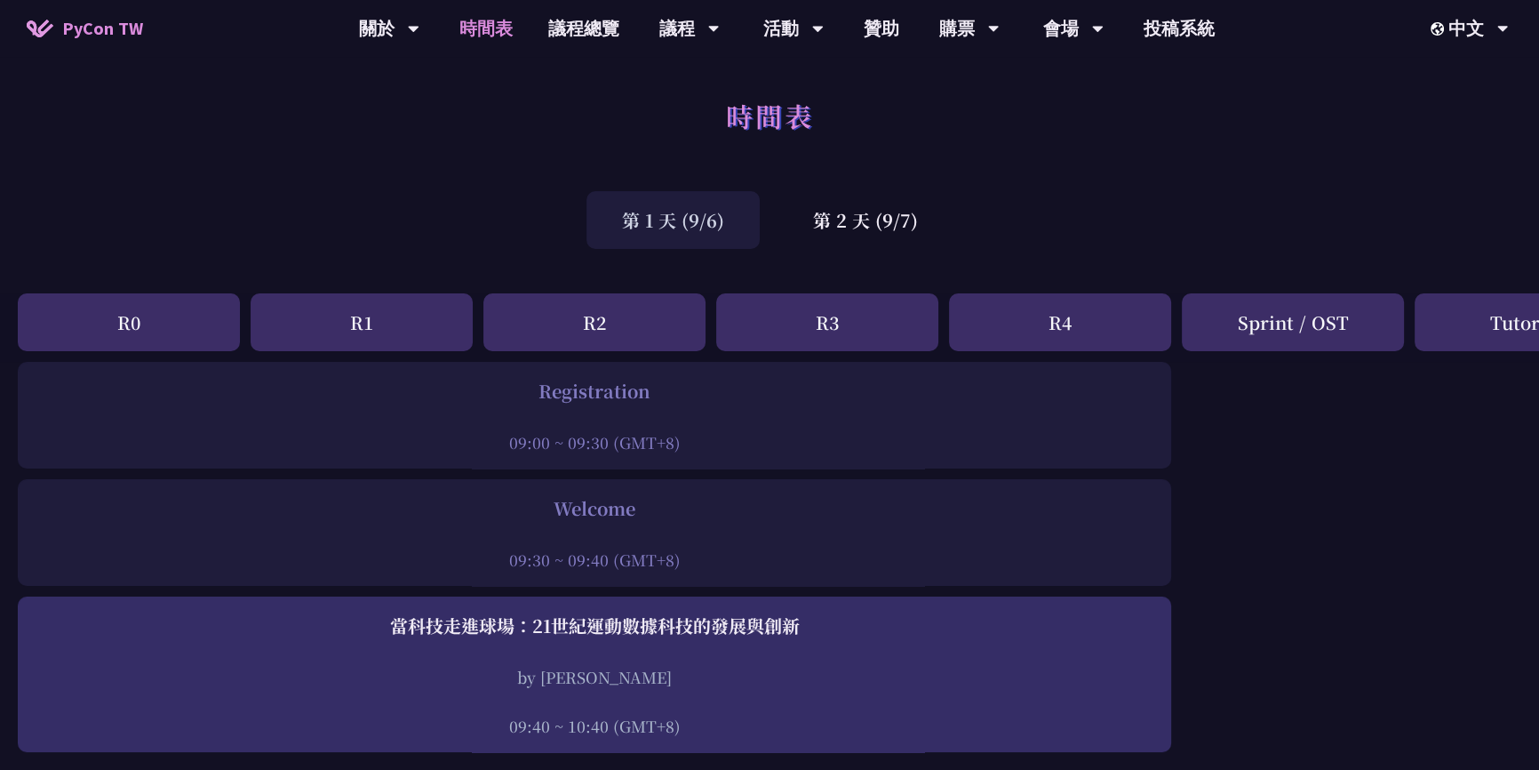
scroll to position [1962, 0]
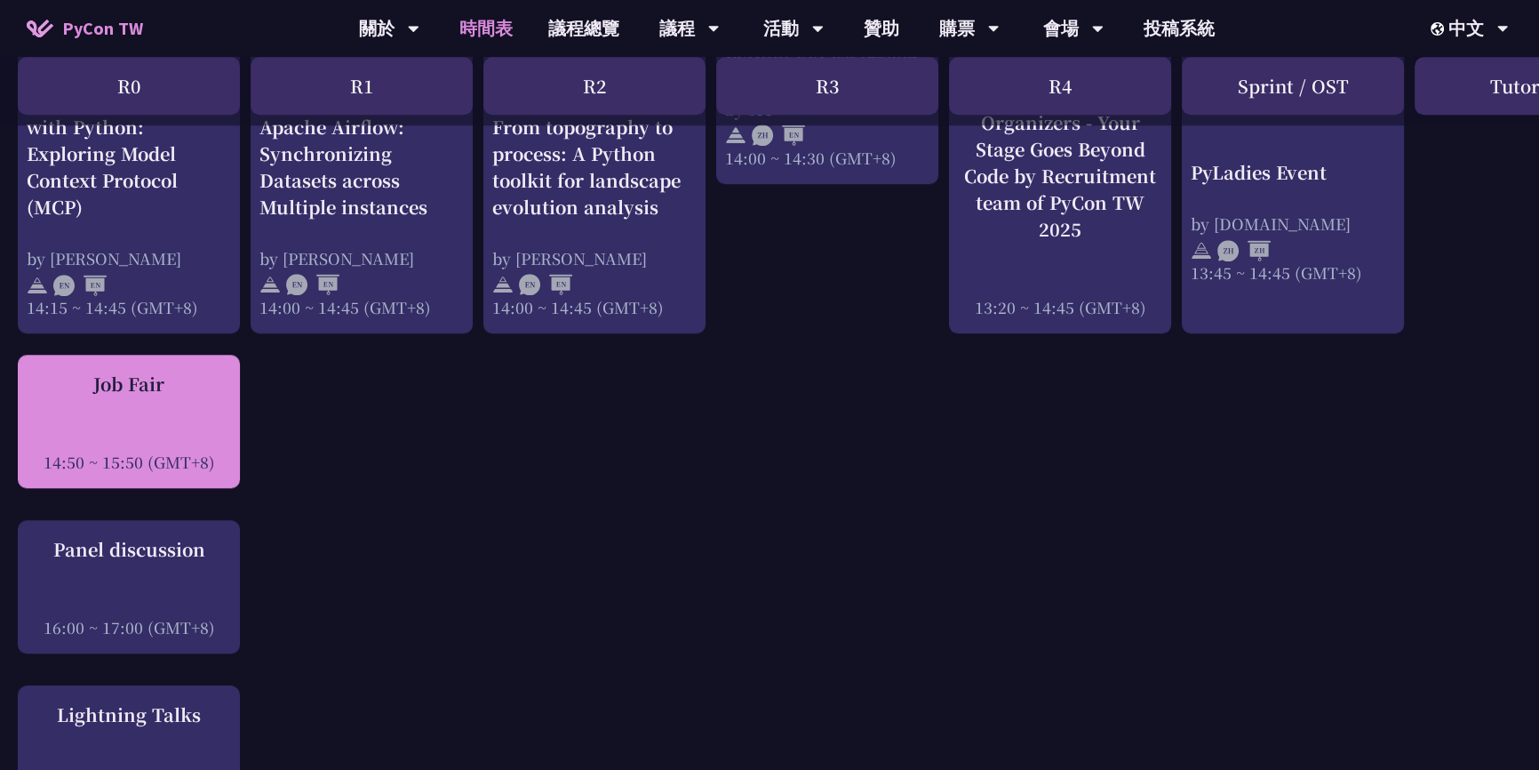
click at [174, 443] on div at bounding box center [129, 437] width 204 height 27
click at [179, 435] on div at bounding box center [129, 437] width 204 height 27
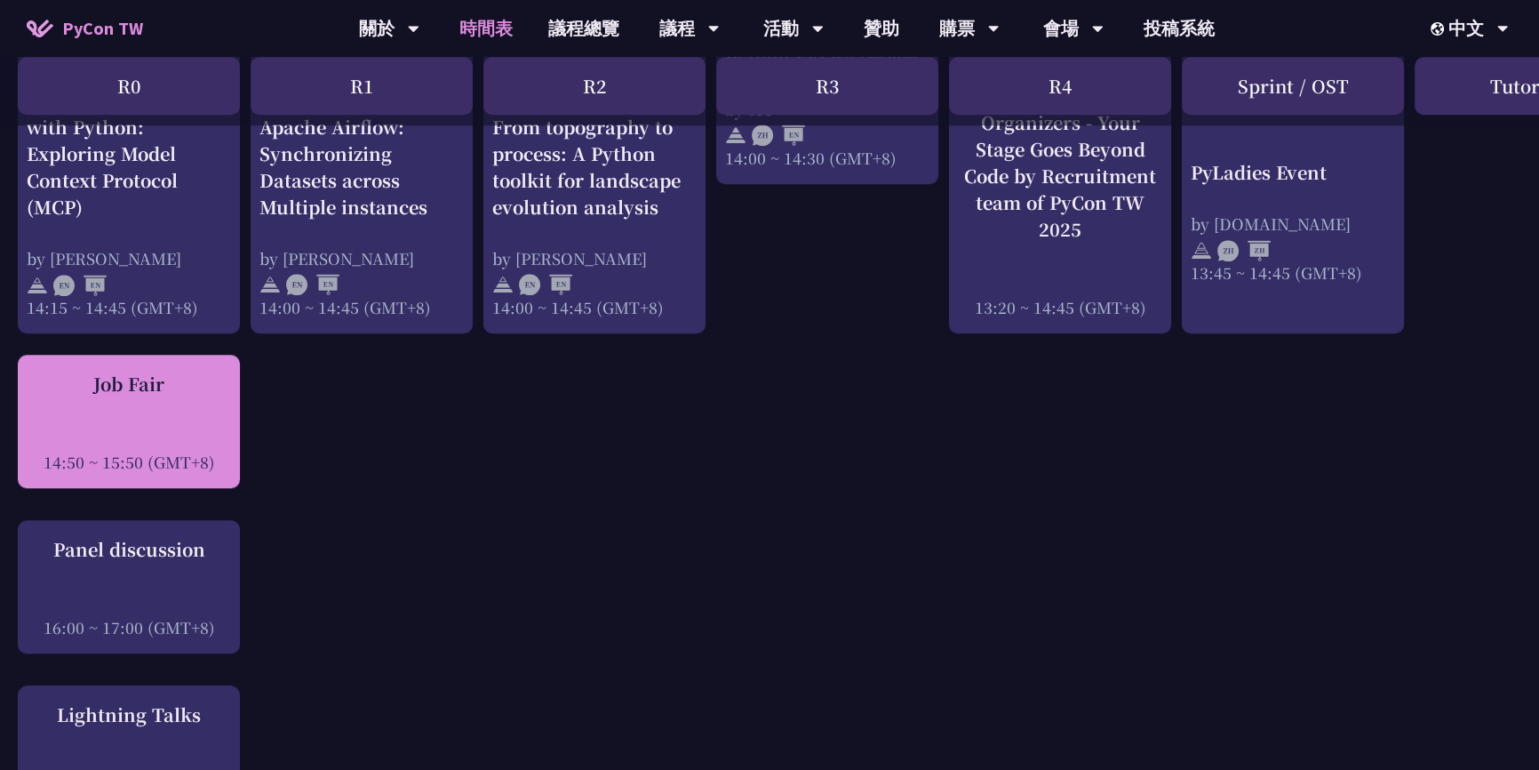
click at [179, 435] on div at bounding box center [129, 437] width 204 height 27
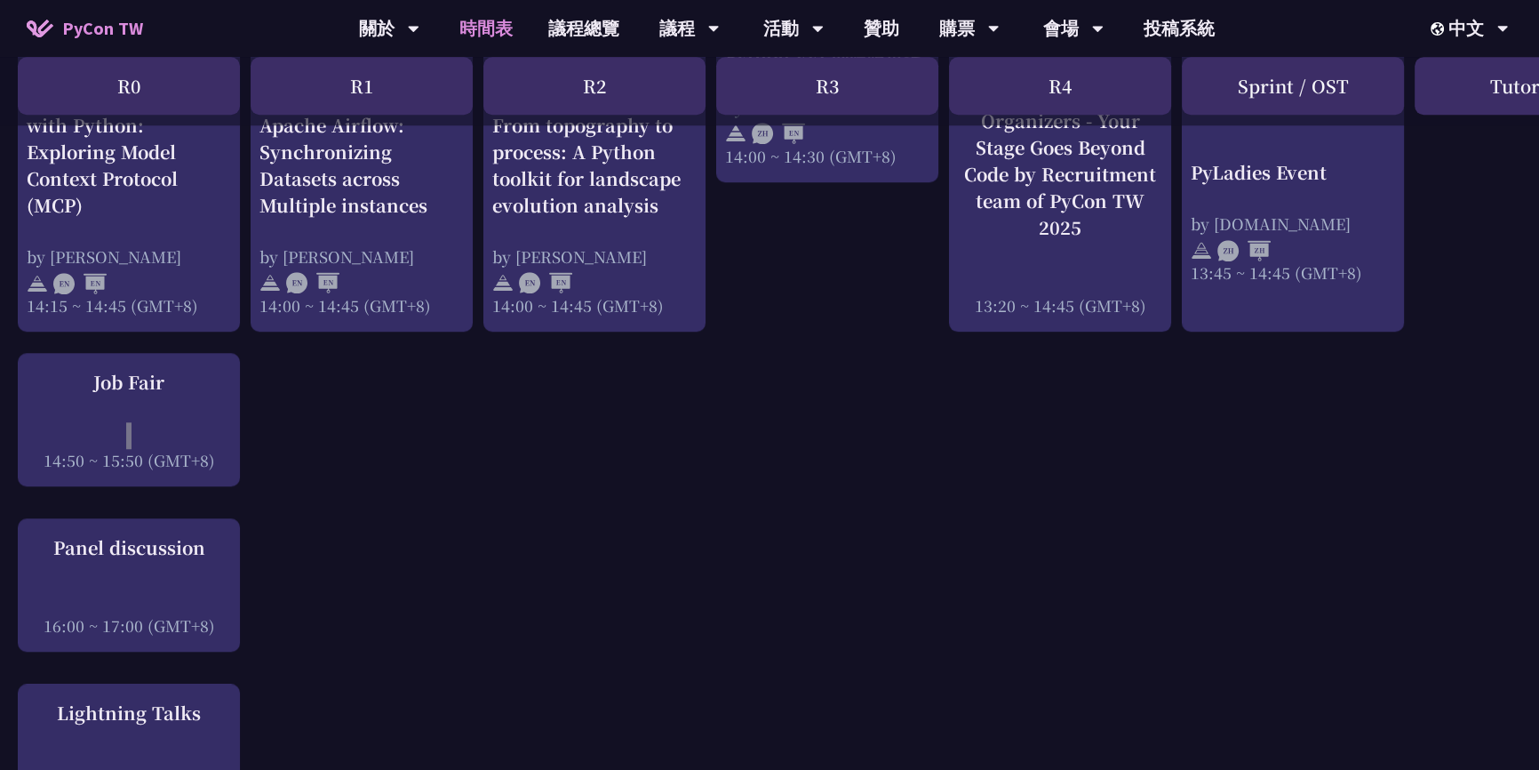
scroll to position [1991, 0]
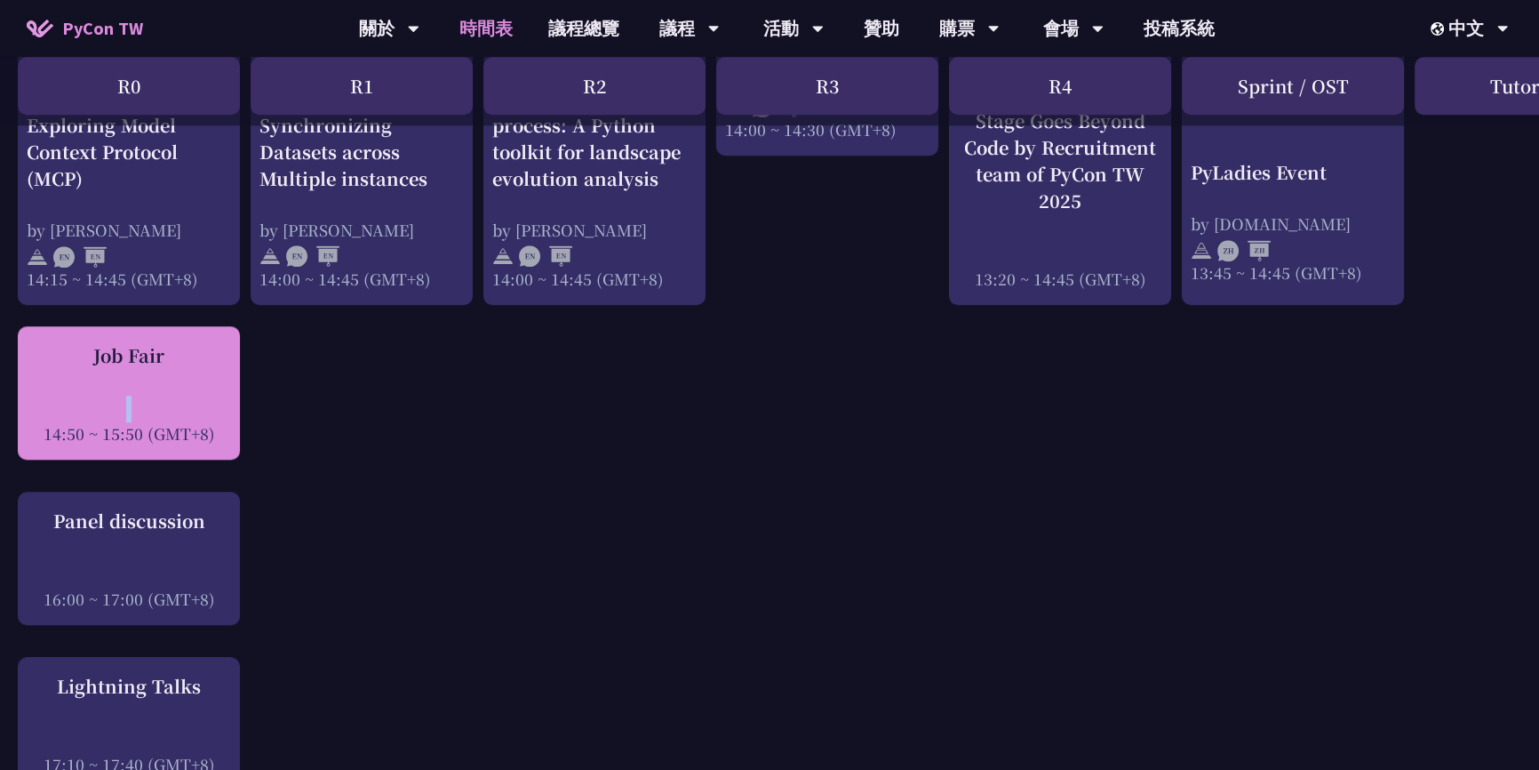
click at [169, 349] on div "Job Fair" at bounding box center [129, 355] width 204 height 27
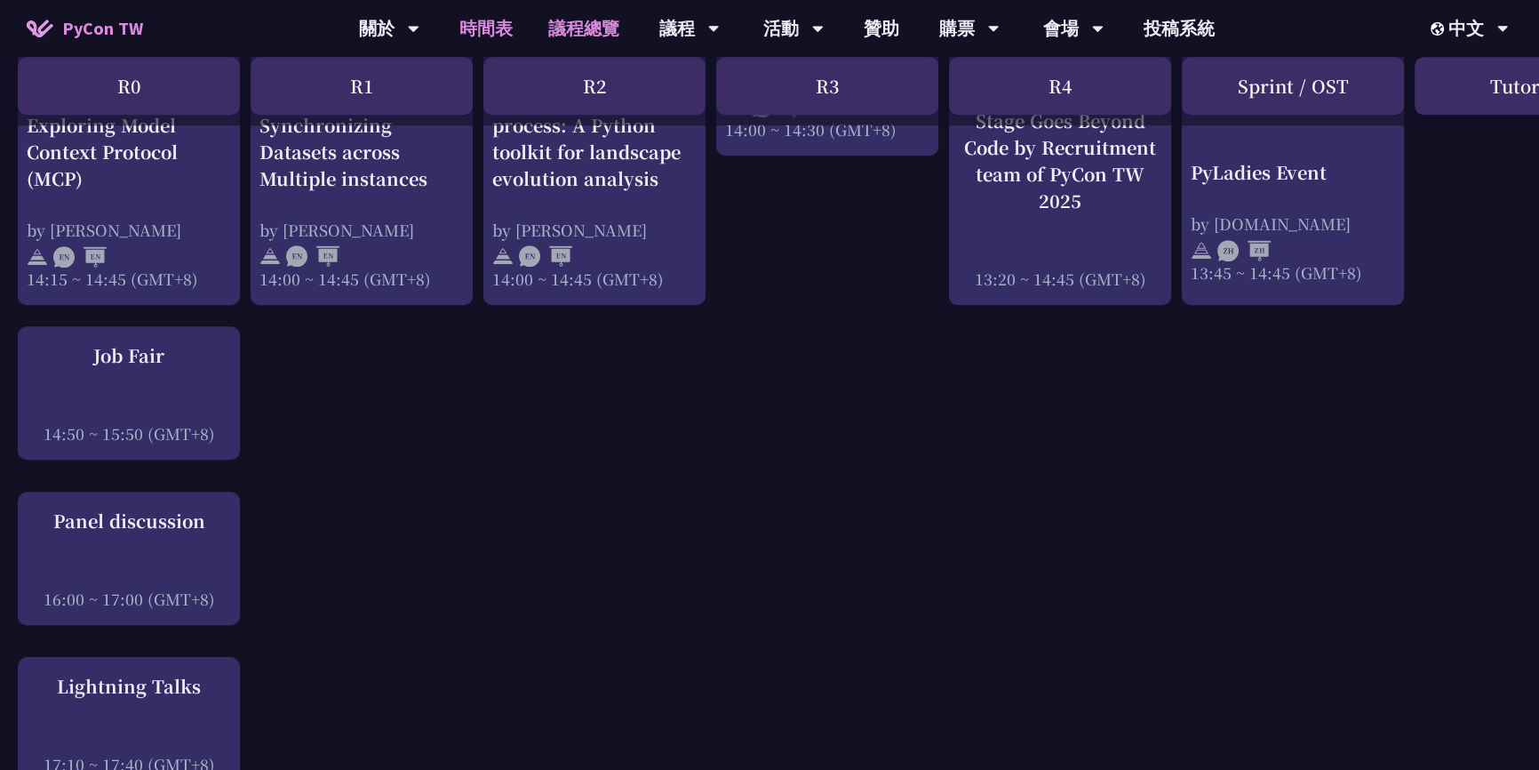
click at [582, 37] on link "議程總覽" at bounding box center [584, 28] width 107 height 57
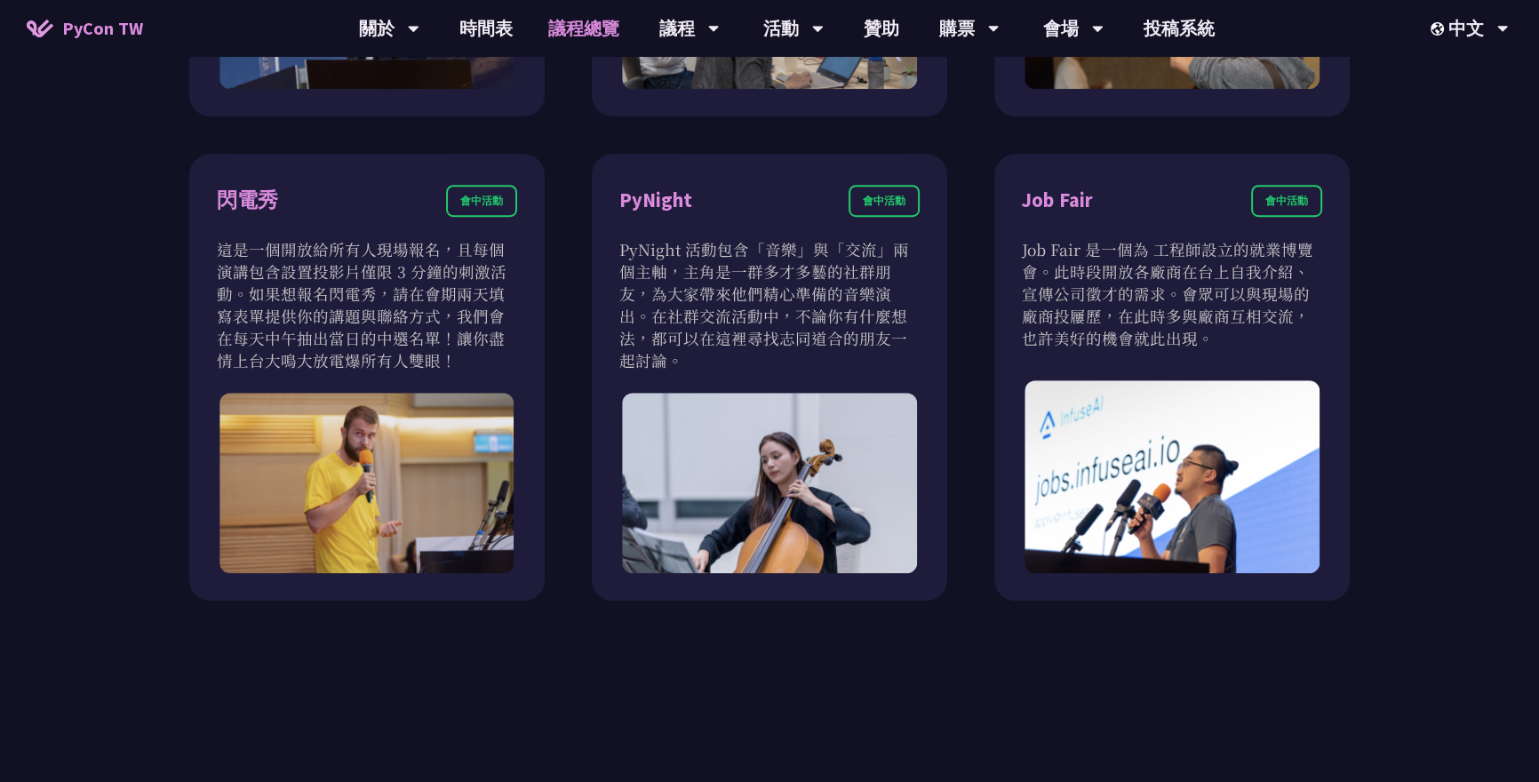
scroll to position [1517, 0]
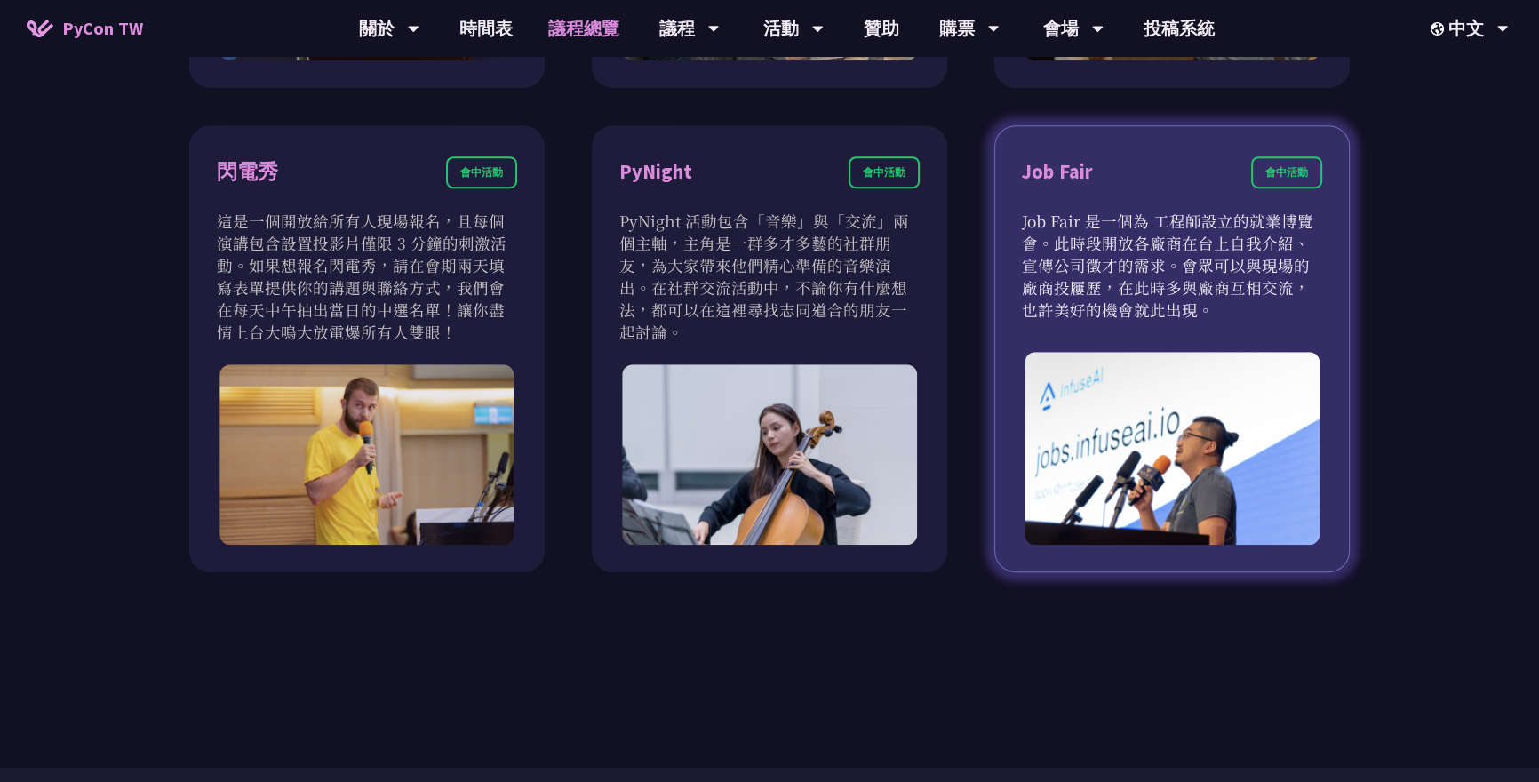
click at [1074, 223] on p "Job Fair 是一個為 工程師設立的就業博覽會。此時段開放各廠商在台上自我介紹、宣傳公司徵才的需求。會眾可以與現場的廠商投屨歷，在此時多與廠商互相交流，也…" at bounding box center [1172, 265] width 300 height 111
click at [1272, 177] on div "會中活動" at bounding box center [1286, 172] width 71 height 32
click at [1071, 170] on div "Job Fair" at bounding box center [1057, 171] width 71 height 31
click at [1113, 255] on p "Job Fair 是一個為 工程師設立的就業博覽會。此時段開放各廠商在台上自我介紹、宣傳公司徵才的需求。會眾可以與現場的廠商投屨歷，在此時多與廠商互相交流，也…" at bounding box center [1172, 265] width 300 height 111
drag, startPoint x: 1022, startPoint y: 219, endPoint x: 1164, endPoint y: 304, distance: 165.8
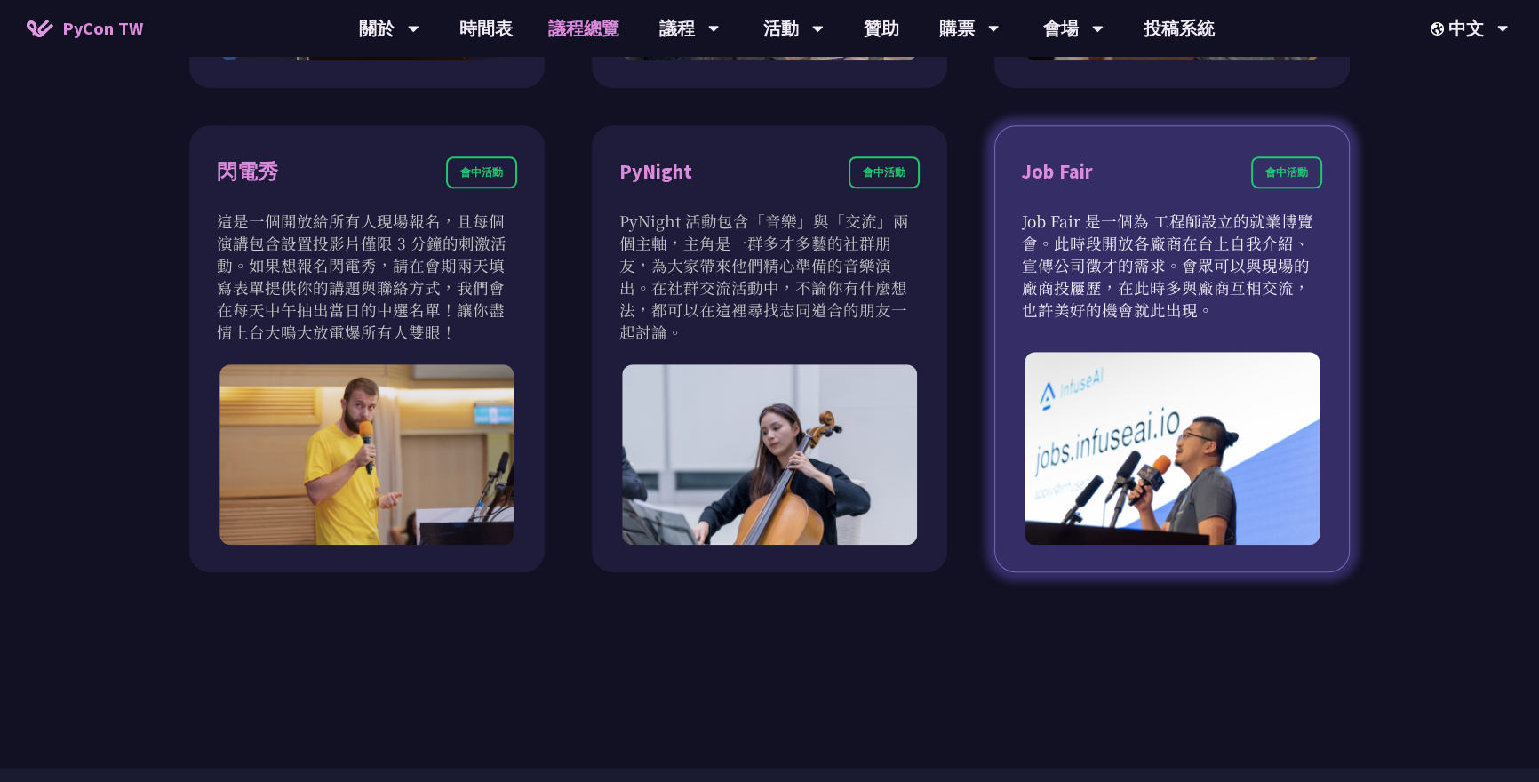
click at [1164, 304] on p "Job Fair 是一個為 工程師設立的就業博覽會。此時段開放各廠商在台上自我介紹、宣傳公司徵才的需求。會眾可以與現場的廠商投屨歷，在此時多與廠商互相交流，也…" at bounding box center [1172, 265] width 300 height 111
copy p "Job Fair 是一個為 工程師設立的就業博覽會。此時段開放各廠商在台上自我介紹、宣傳公司徵才的需求。會眾可以與現場的廠商投屨歷，在此時多與廠商互相交流，也…"
click at [1324, 161] on div "Job Fair 會中活動 Job Fair 是一個為 工程師設立的就業博覽會。此時段開放各廠商在台上自我介紹、宣傳公司徵才的需求。會眾可以與現場的廠商投屨歷…" at bounding box center [1171, 349] width 355 height 448
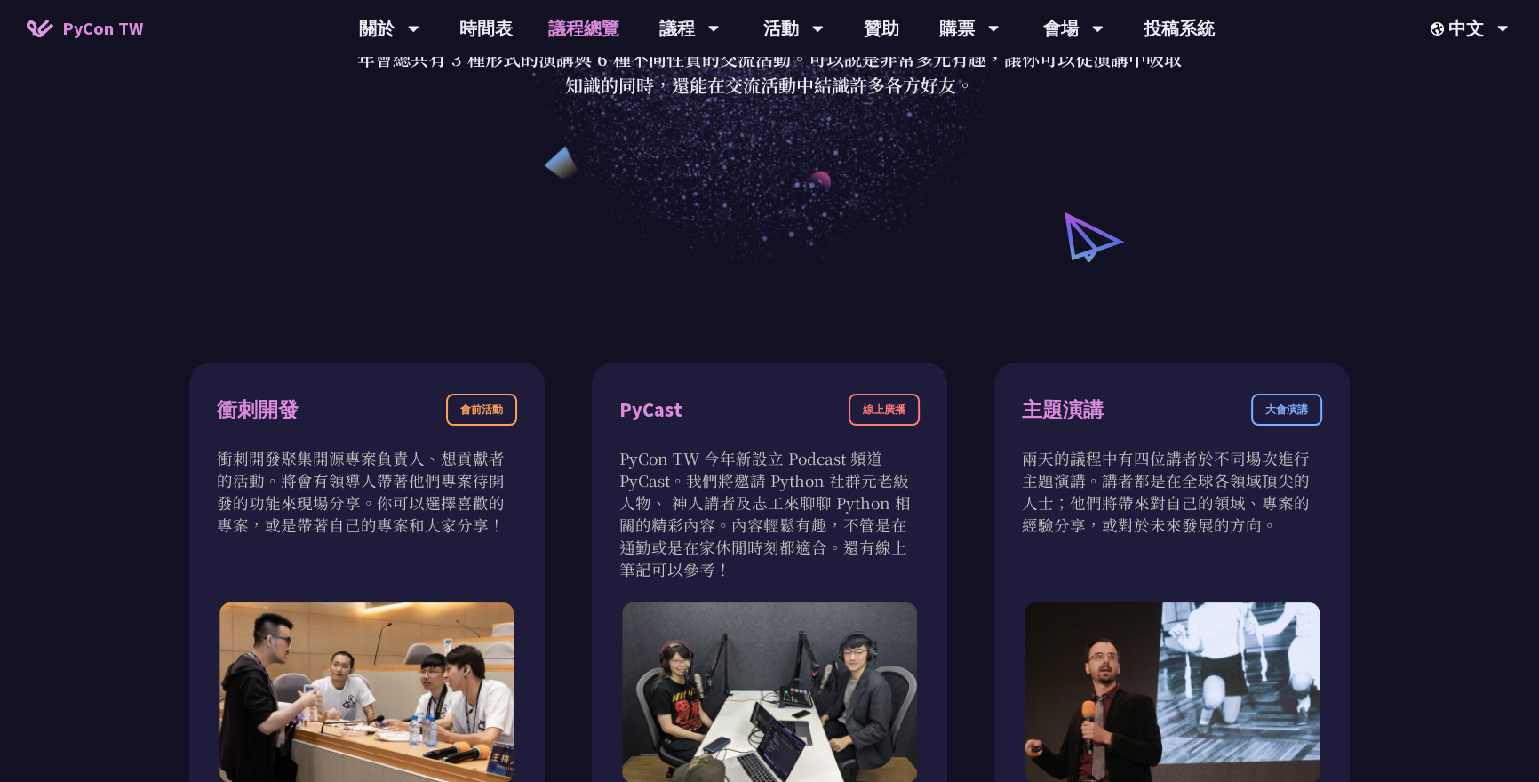
scroll to position [250, 0]
